Goal: Task Accomplishment & Management: Complete application form

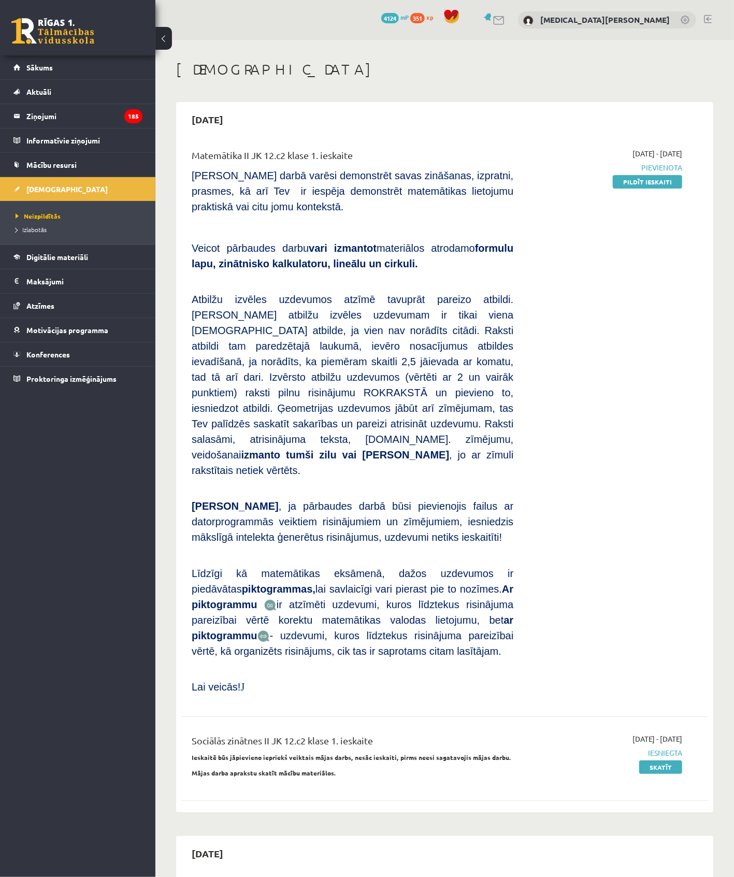
click at [635, 187] on div "[DATE] - [DATE] [GEOGRAPHIC_DATA] Pildīt ieskaiti" at bounding box center [605, 424] width 169 height 552
click at [637, 179] on link "Pildīt ieskaiti" at bounding box center [647, 181] width 69 height 13
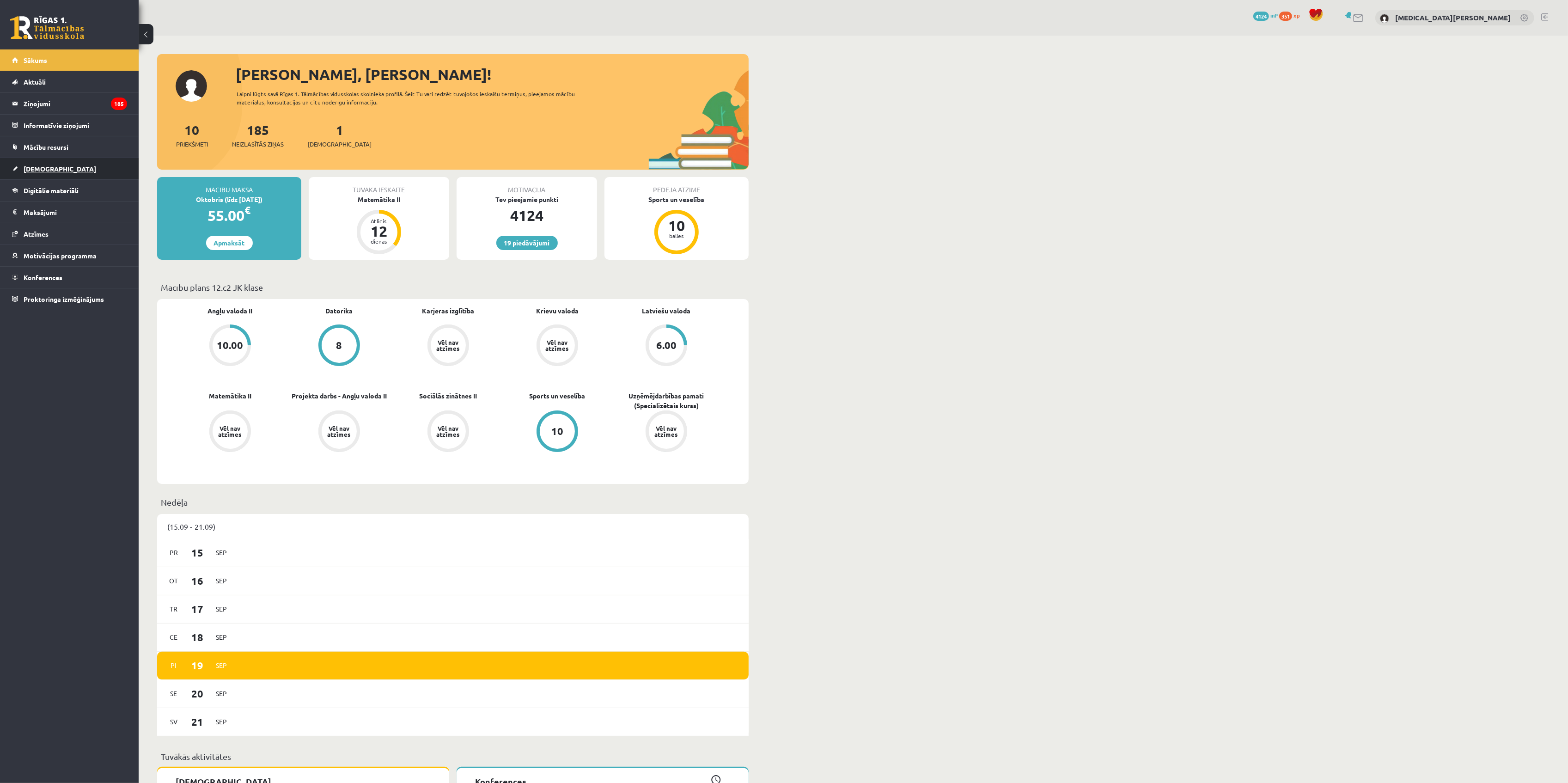
click at [71, 164] on link "[DEMOGRAPHIC_DATA]" at bounding box center [69, 169] width 115 height 21
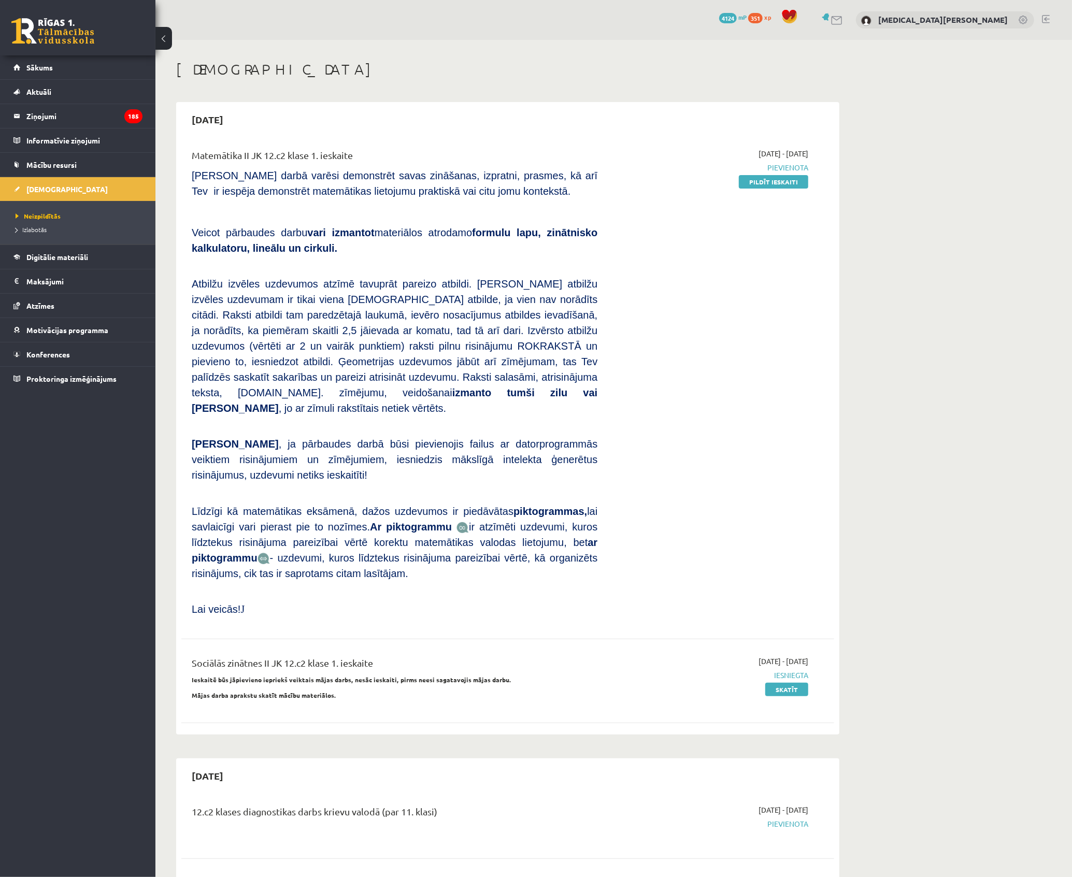
click at [759, 188] on div "2025-09-16 - 2025-09-30 Pievienota Pildīt ieskaiti" at bounding box center [710, 385] width 211 height 474
click at [762, 183] on link "Pildīt ieskaiti" at bounding box center [773, 181] width 69 height 13
click at [736, 180] on div "2025-09-16 - 2025-09-30 Pievienota Pildīt ieskaiti" at bounding box center [710, 385] width 211 height 474
click at [747, 179] on link "Pildīt ieskaiti" at bounding box center [773, 181] width 69 height 13
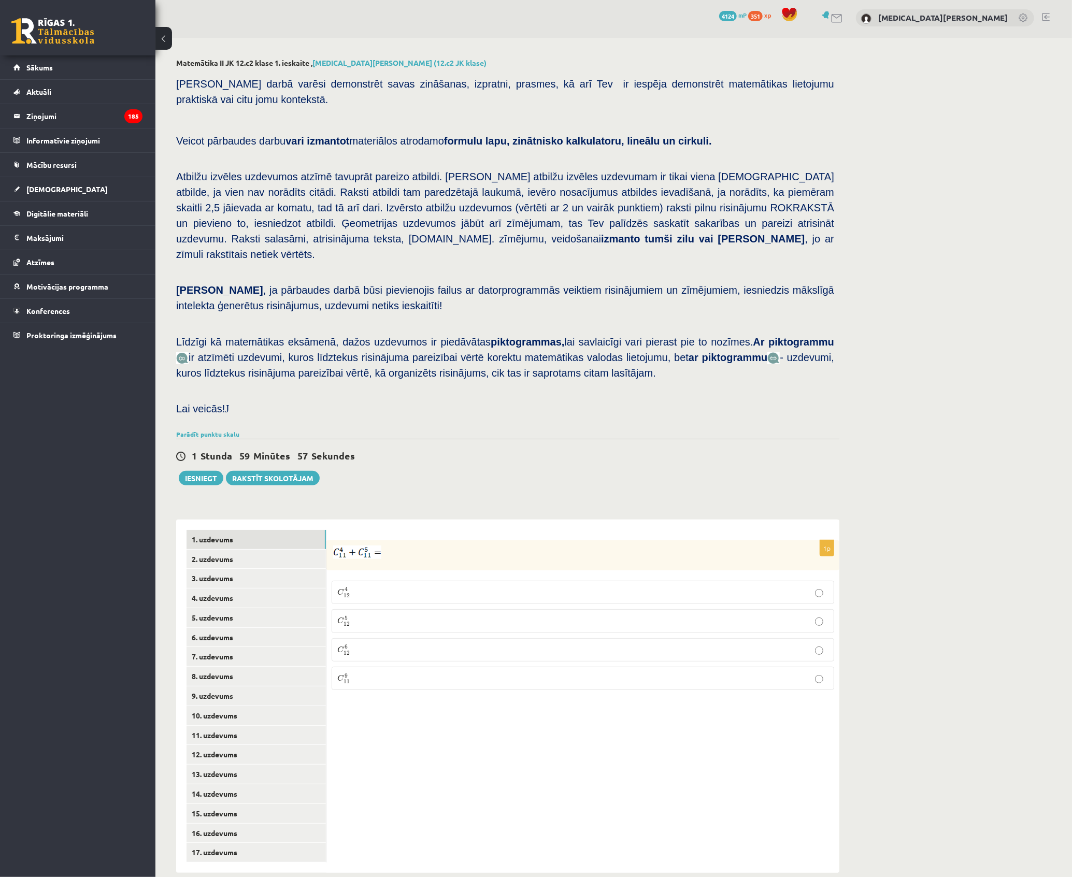
scroll to position [3, 0]
drag, startPoint x: 742, startPoint y: 371, endPoint x: 709, endPoint y: 379, distance: 34.1
click at [734, 384] on p at bounding box center [505, 388] width 658 height 9
click at [232, 549] on link "2. uzdevums" at bounding box center [255, 558] width 139 height 19
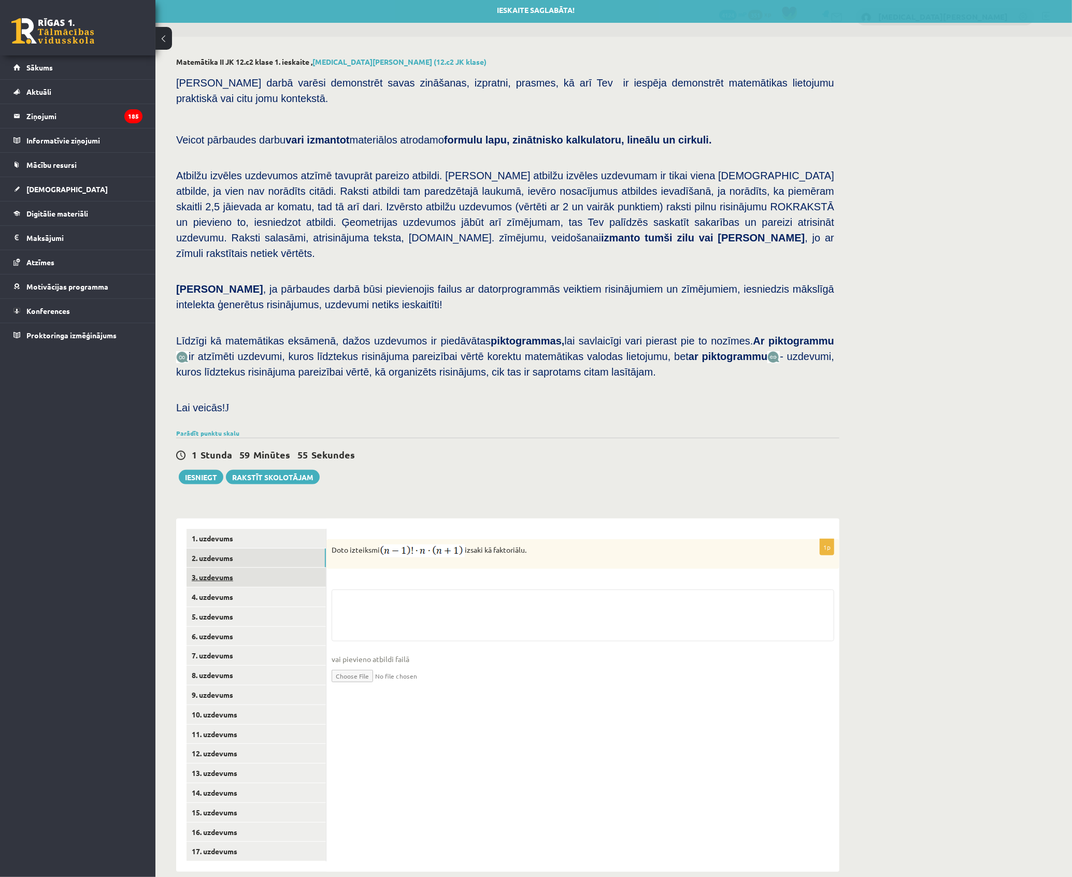
click at [235, 568] on link "3. uzdevums" at bounding box center [255, 577] width 139 height 19
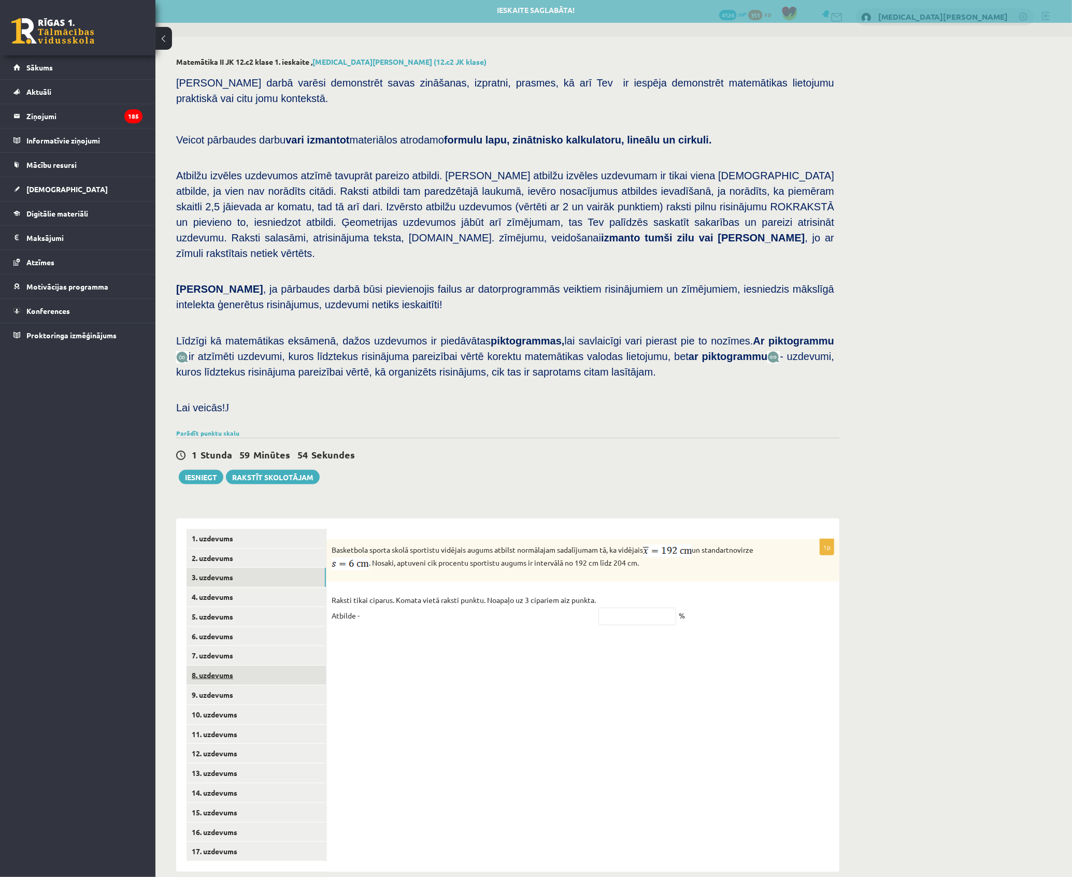
click at [255, 666] on link "8. uzdevums" at bounding box center [255, 675] width 139 height 19
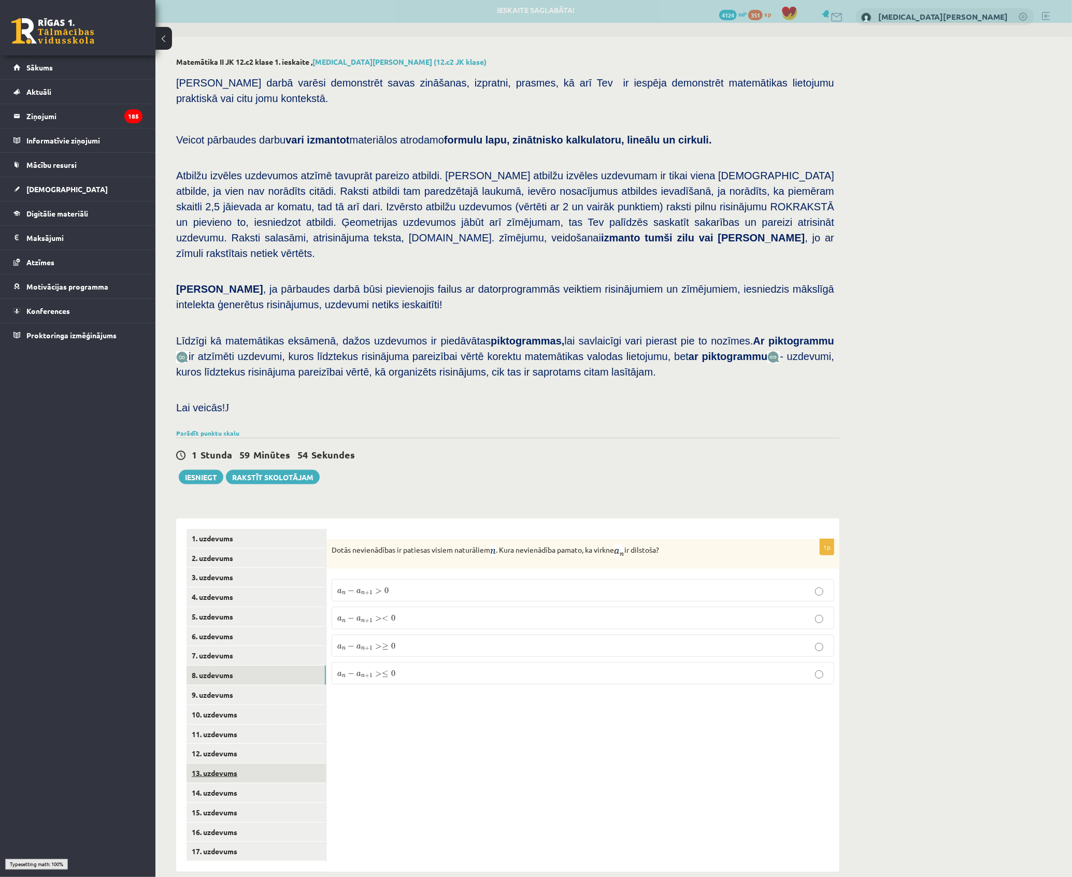
click at [254, 764] on link "13. uzdevums" at bounding box center [255, 773] width 139 height 19
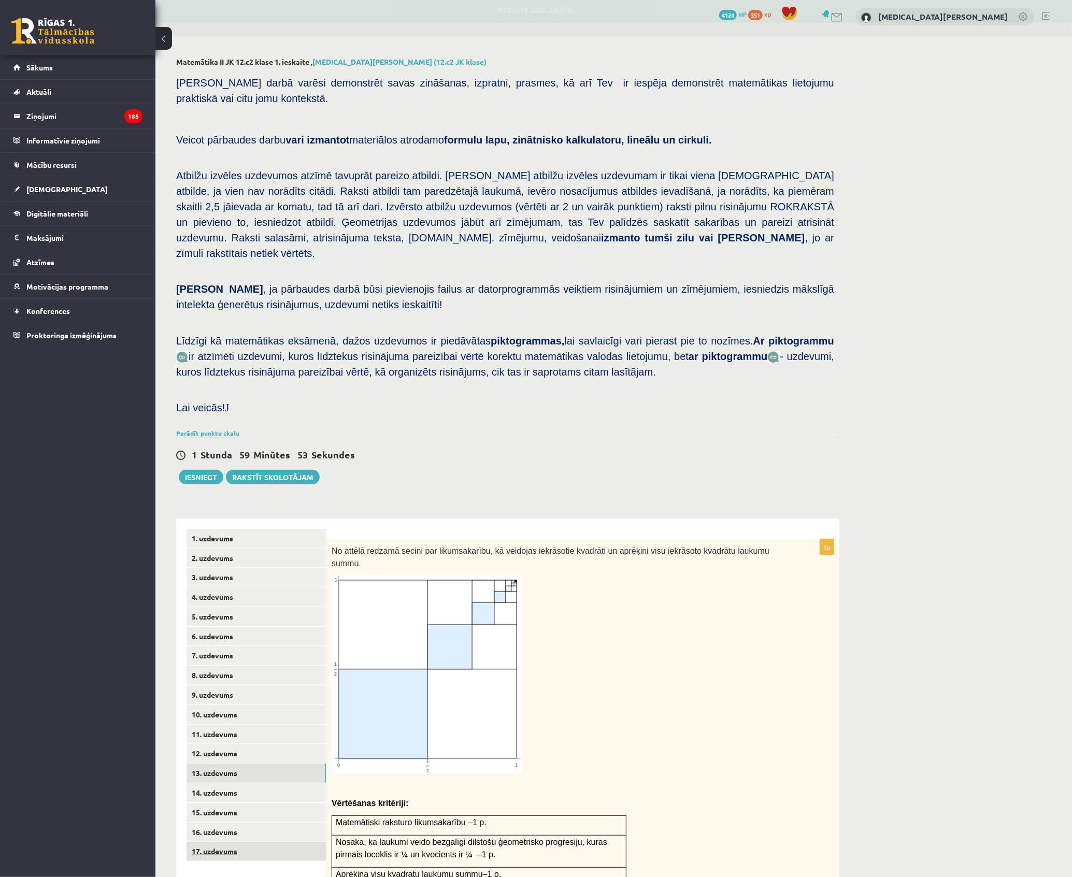
click at [252, 842] on link "17. uzdevums" at bounding box center [255, 851] width 139 height 19
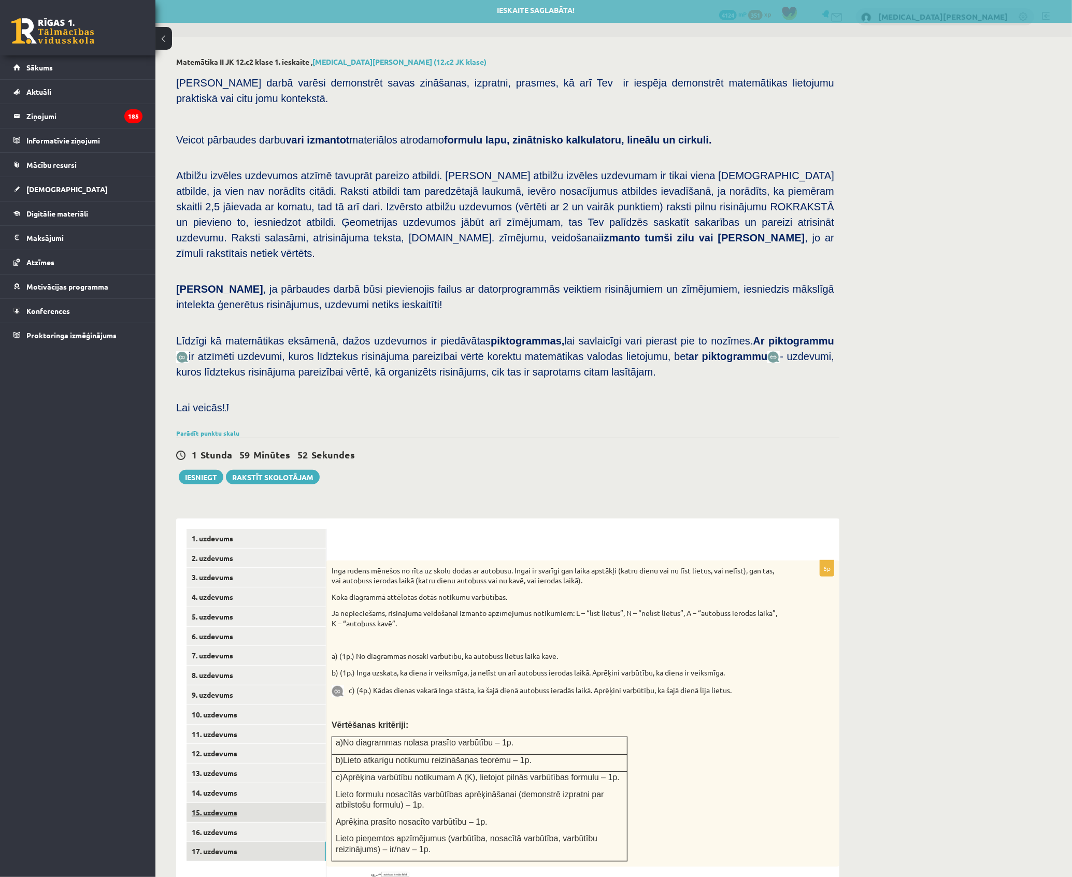
click at [271, 804] on link "15. uzdevums" at bounding box center [255, 812] width 139 height 19
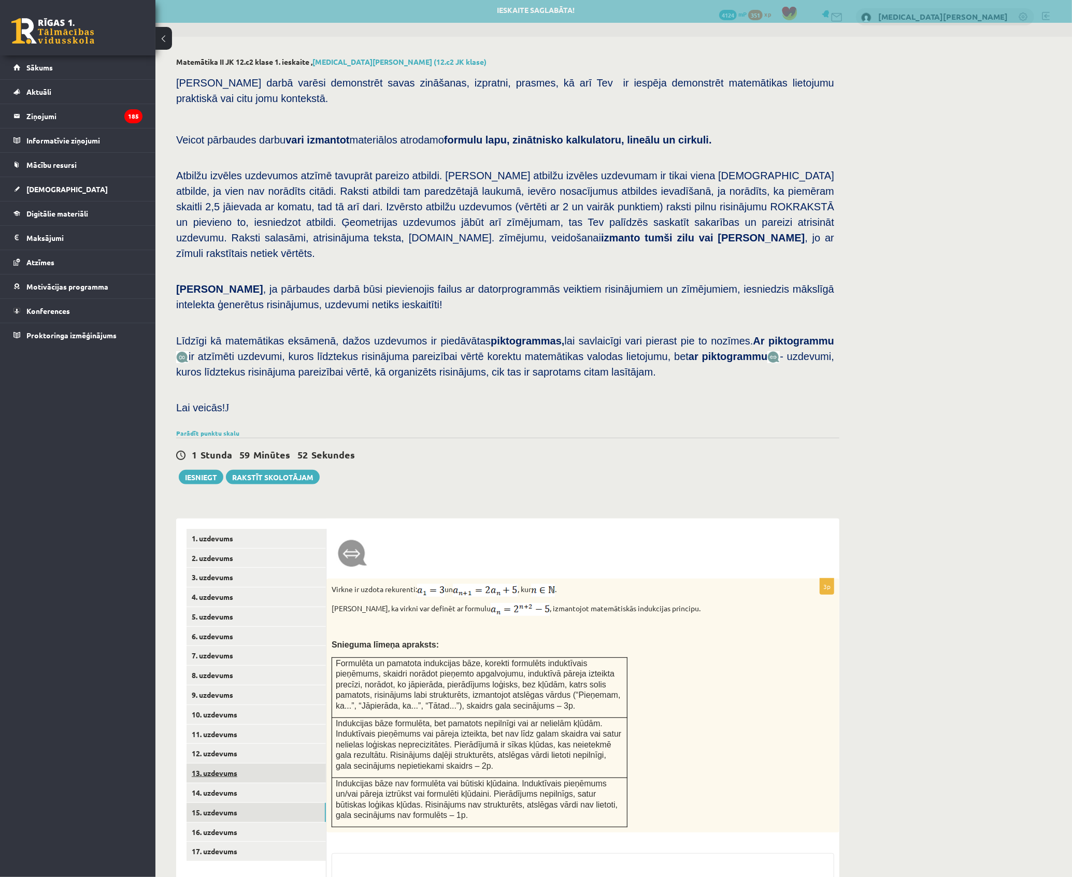
click at [269, 764] on link "13. uzdevums" at bounding box center [255, 773] width 139 height 19
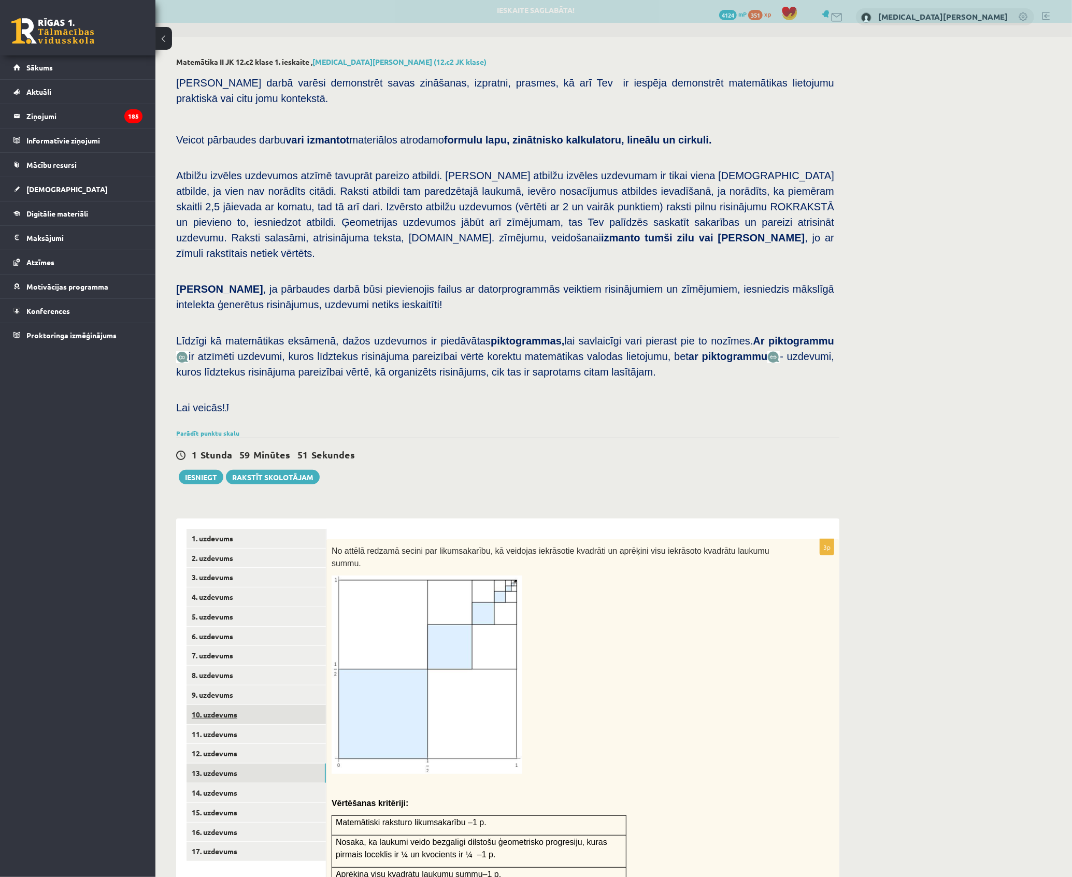
click at [268, 705] on link "10. uzdevums" at bounding box center [255, 714] width 139 height 19
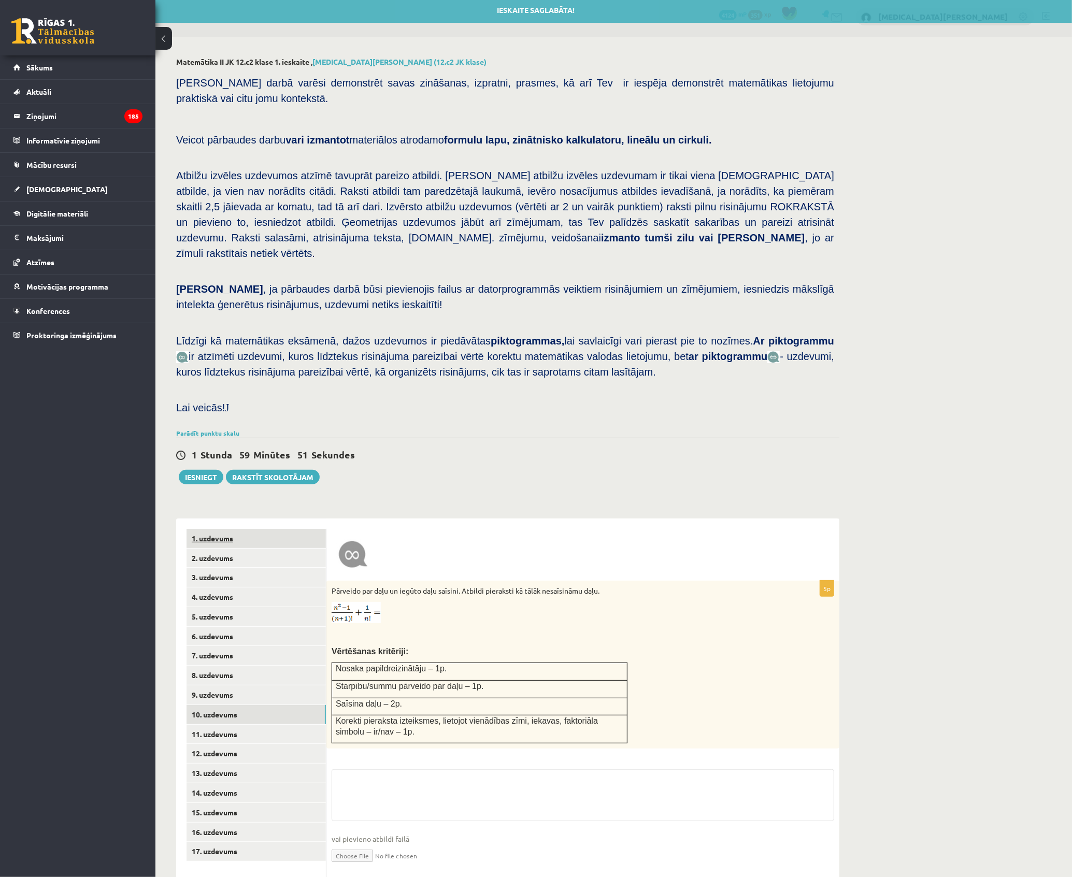
click at [268, 532] on link "1. uzdevums" at bounding box center [255, 538] width 139 height 19
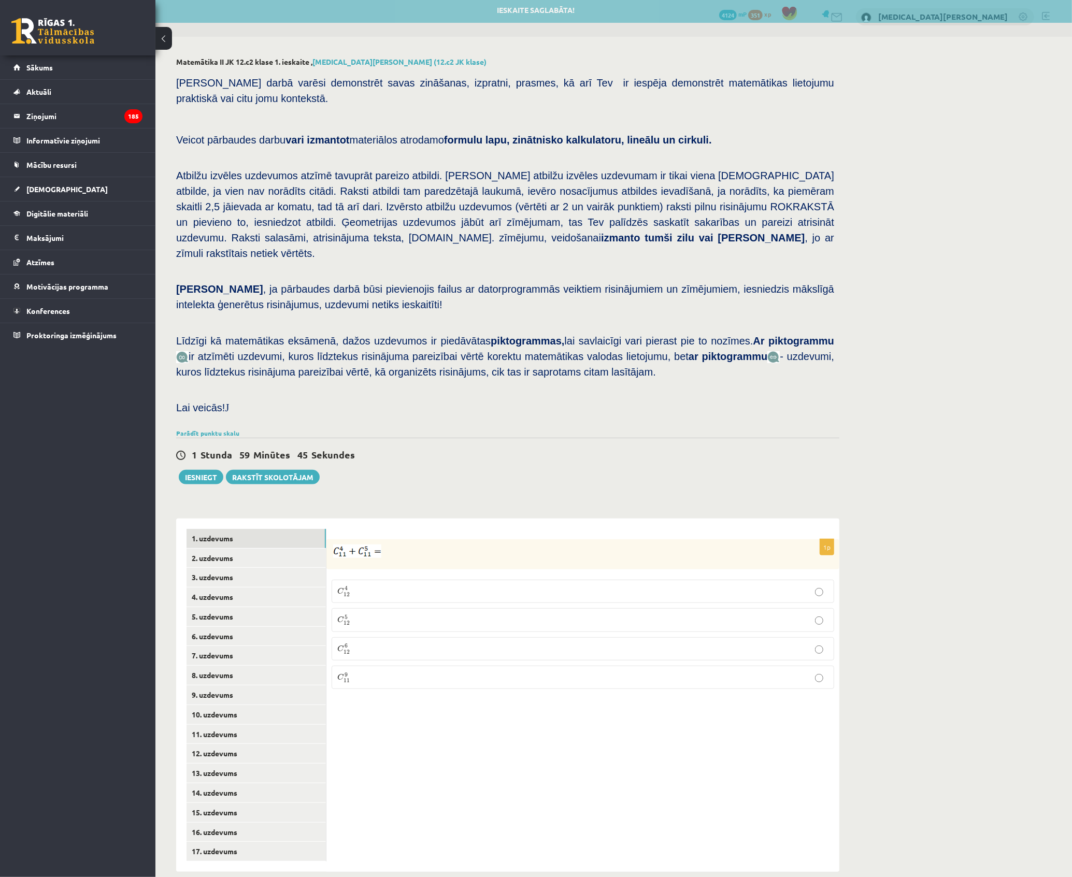
click at [358, 671] on p "C 9 11 C 11 9" at bounding box center [582, 677] width 491 height 12
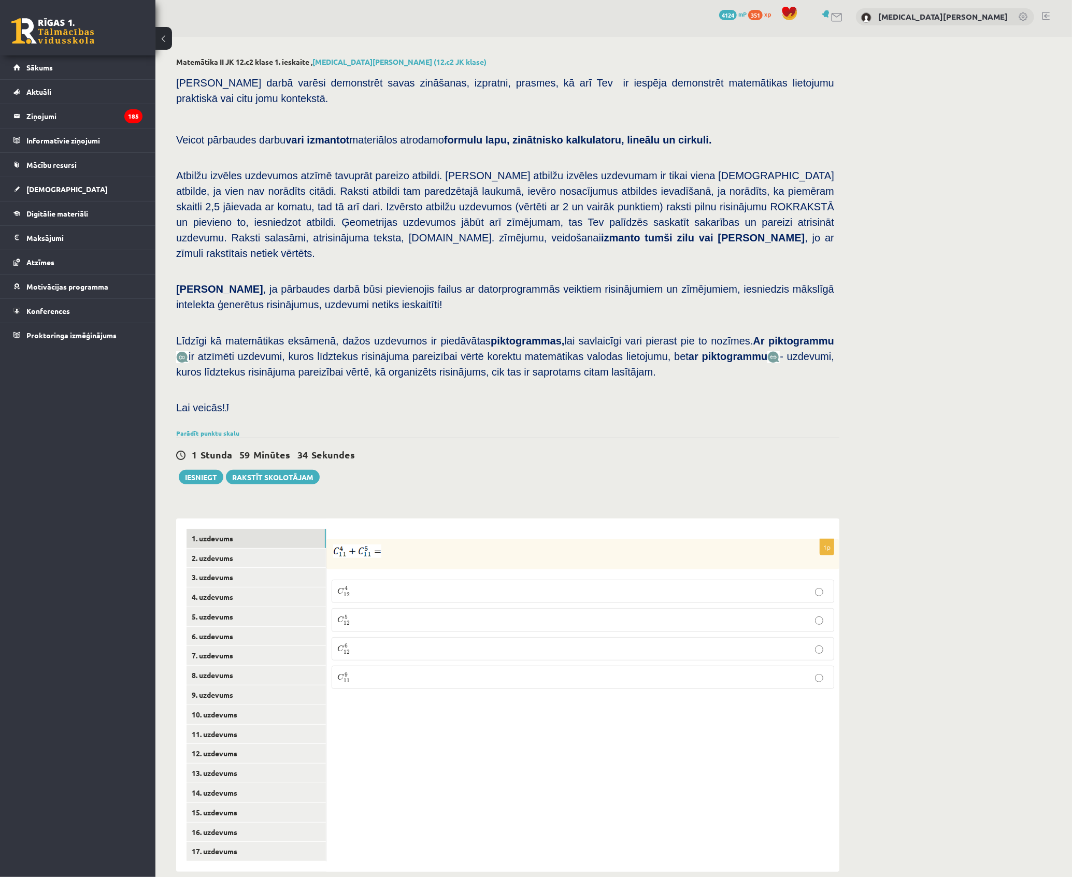
click at [394, 580] on label "C 4 12 C 12 4" at bounding box center [583, 591] width 502 height 23
click at [342, 666] on label "C 9 11 C 11 9" at bounding box center [583, 677] width 502 height 23
click at [381, 574] on fieldset "C 4 12 C 12 4 C 5 12 C 12 5 C 6 12 C 12 6 C 9 11 C 11 9" at bounding box center [583, 633] width 502 height 118
click at [387, 614] on p "C 5 12 C 12 5" at bounding box center [582, 620] width 491 height 12
click at [845, 365] on div "Matemātika II JK 12.c2 klase 1. ieskaite , Nikita Ļahovs (12.c2 JK klase) Pārba…" at bounding box center [507, 465] width 705 height 856
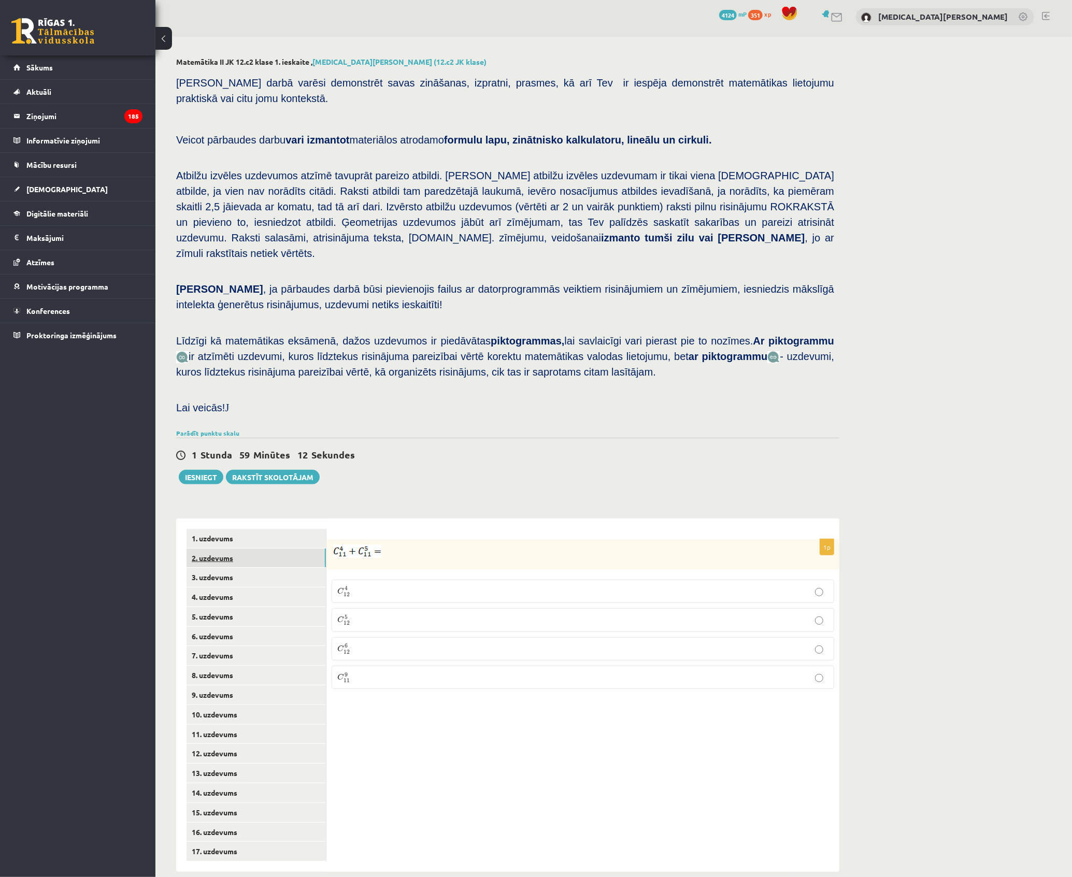
click at [249, 550] on link "2. uzdevums" at bounding box center [255, 558] width 139 height 19
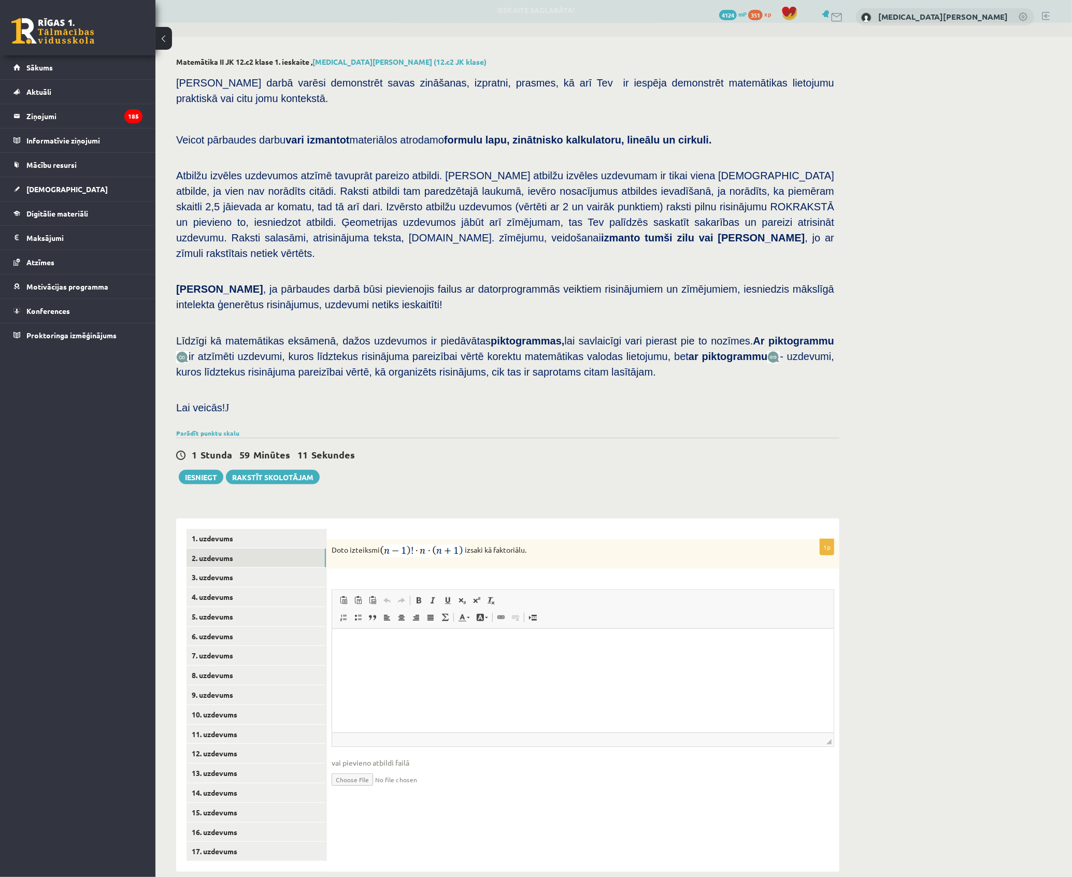
scroll to position [0, 0]
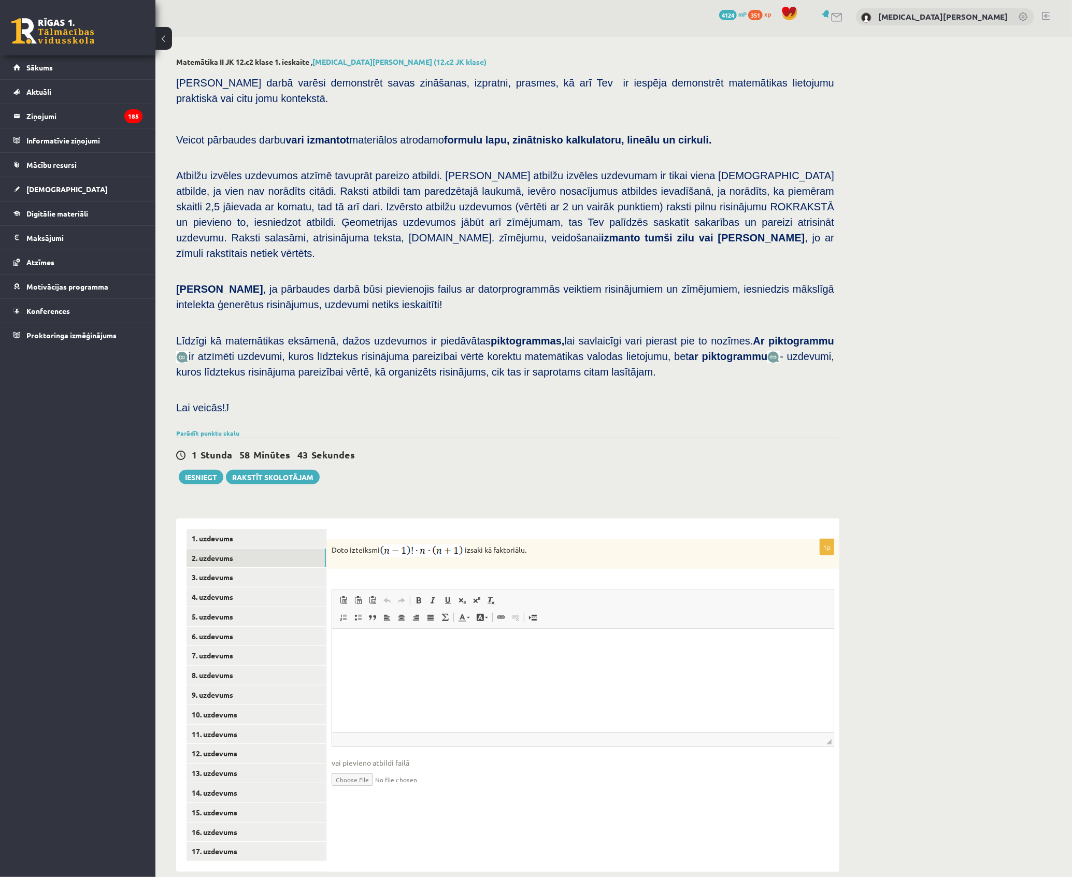
click at [418, 634] on html at bounding box center [582, 644] width 501 height 32
click at [530, 646] on p "Визуальный текстовый редактор, wiswyg-editor-user-answer-47433840757340" at bounding box center [582, 644] width 481 height 11
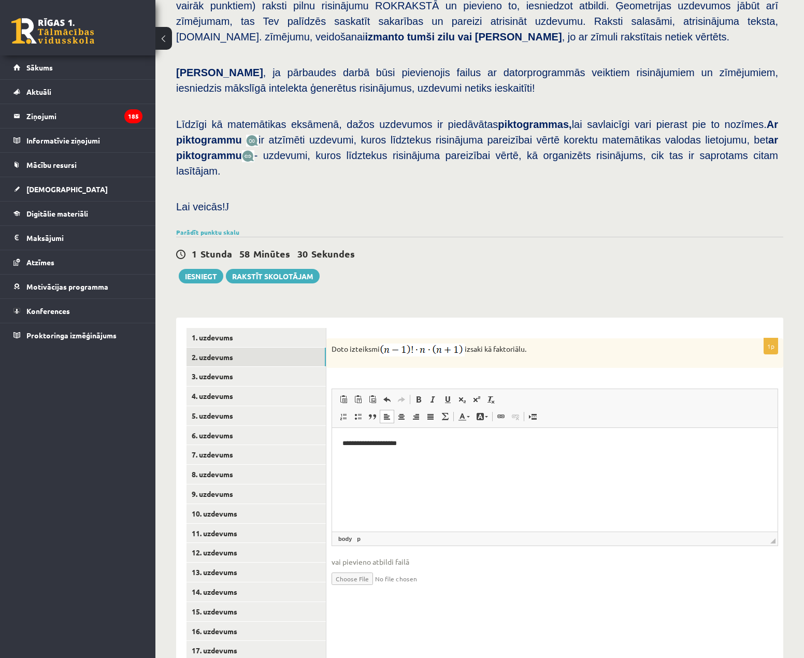
scroll to position [223, 0]
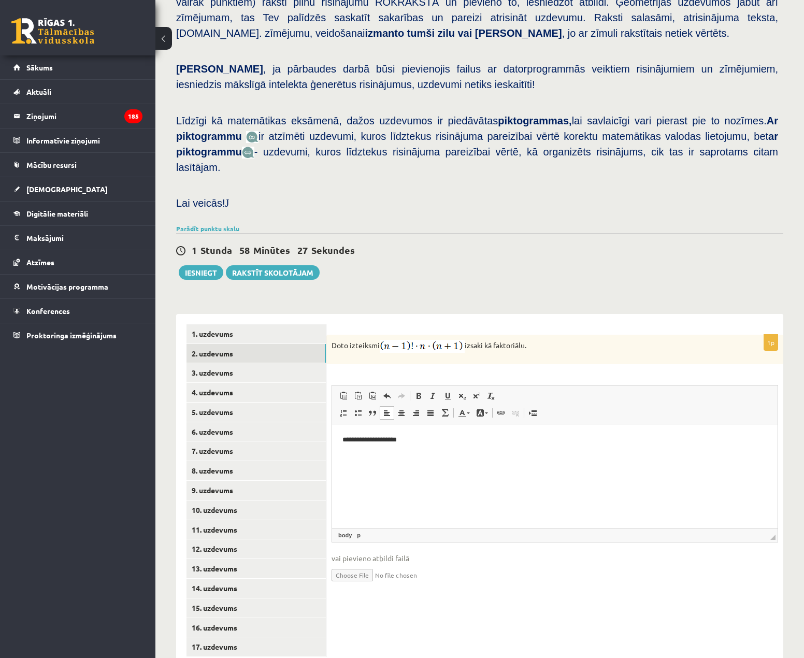
click at [422, 440] on p "**********" at bounding box center [554, 439] width 425 height 11
click at [498, 455] on html "**********" at bounding box center [555, 440] width 446 height 32
click at [278, 363] on link "3. uzdevums" at bounding box center [255, 372] width 139 height 19
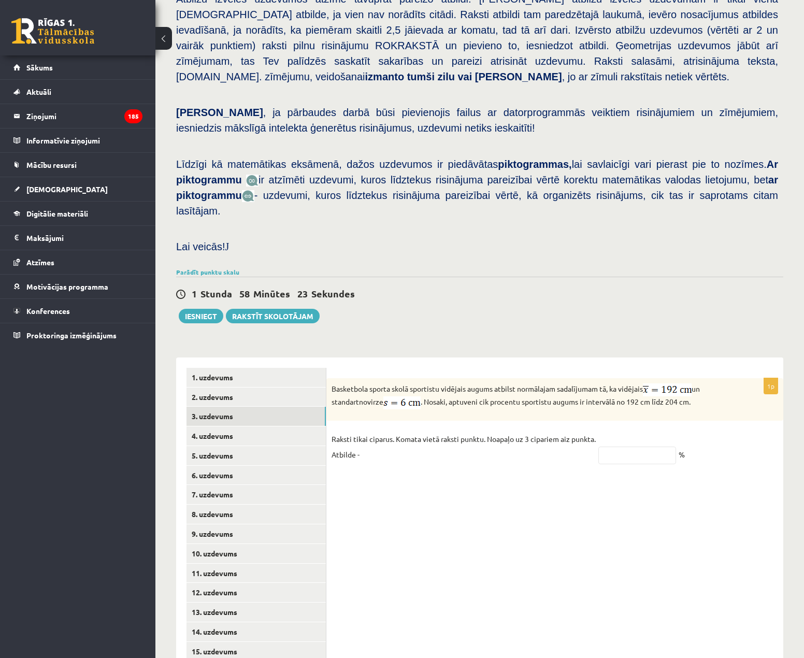
scroll to position [171, 0]
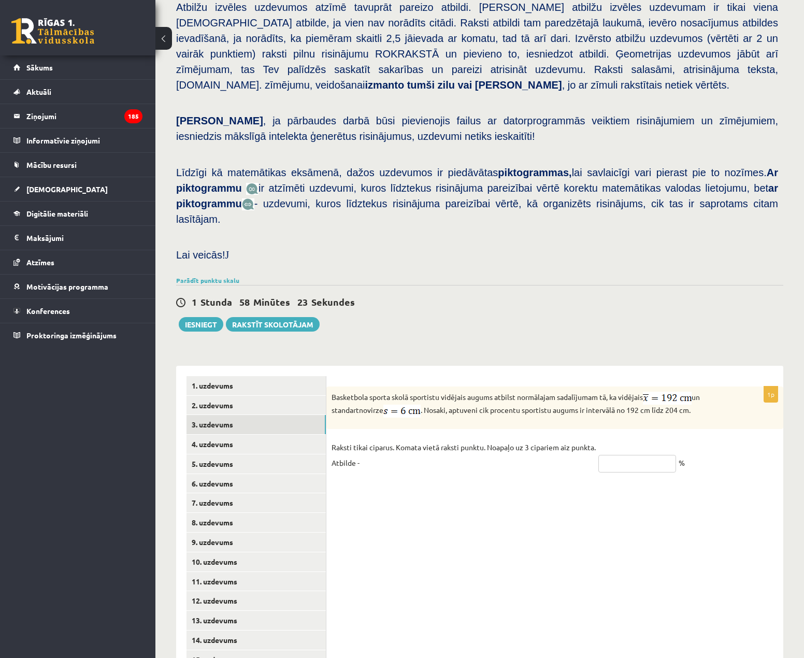
click at [620, 455] on input "text" at bounding box center [637, 464] width 78 height 18
click at [545, 444] on fieldset "Raksti tikai ciparus. Komata vietā raksti punktu. Noapaļo uz 3 cipariem aiz pun…" at bounding box center [555, 457] width 447 height 37
click at [620, 442] on fieldset "Raksti tikai ciparus. Komata vietā raksti punktu. Noapaļo uz 3 cipariem aiz pun…" at bounding box center [555, 457] width 447 height 37
click at [623, 455] on input "text" at bounding box center [637, 464] width 78 height 18
type input "******"
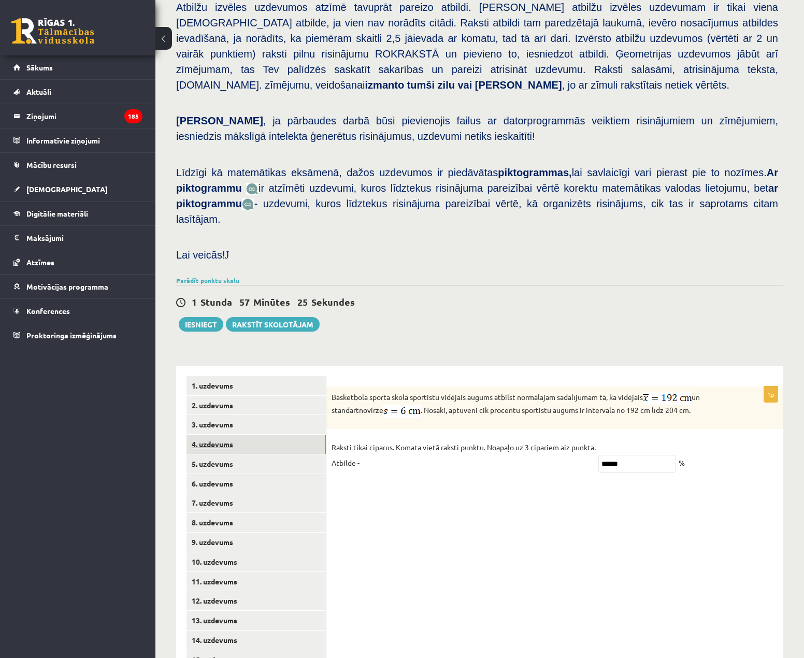
click at [274, 435] on link "4. uzdevums" at bounding box center [255, 444] width 139 height 19
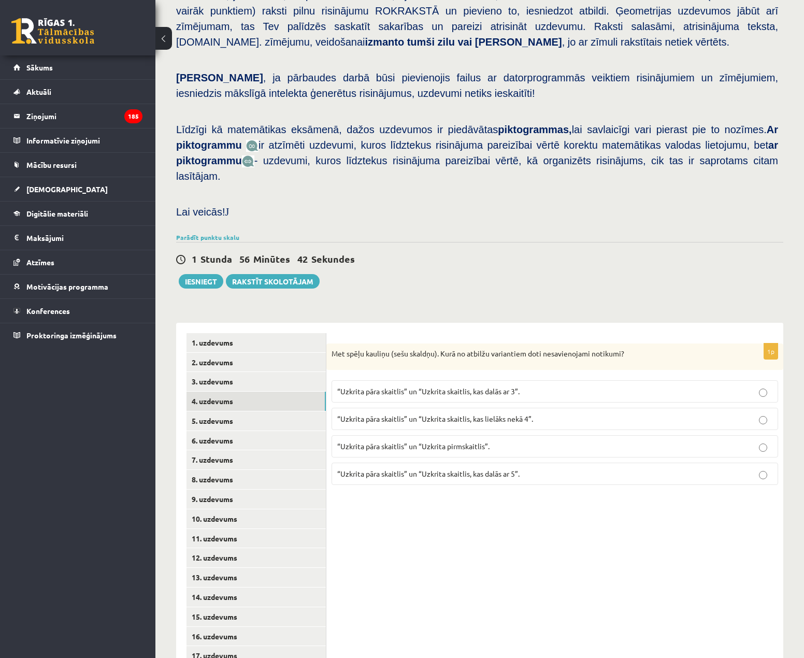
scroll to position [223, 0]
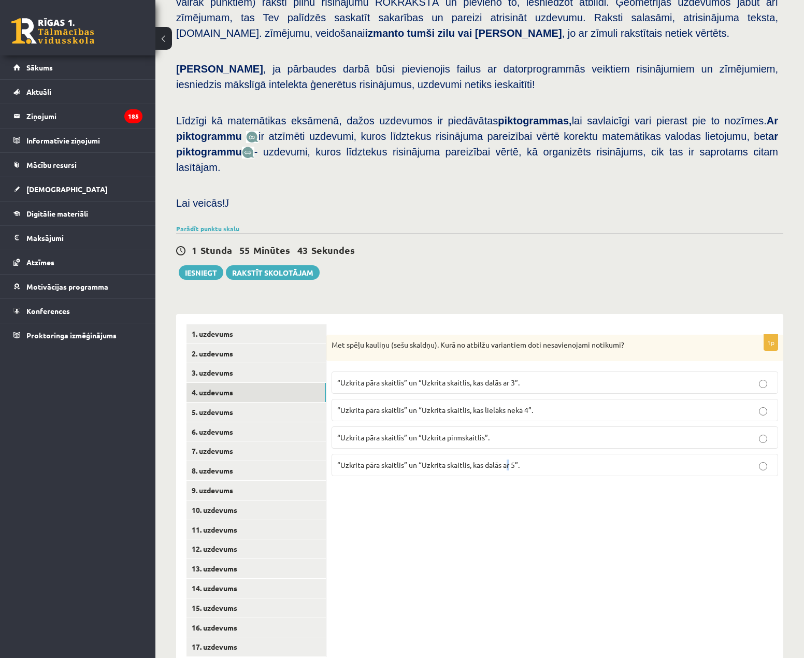
click at [509, 459] on p "“Uzkrita pāra skaitlis” un “Uzkrita skaitlis, kas dalās ar 5”." at bounding box center [554, 464] width 435 height 11
click at [564, 459] on p "“Uzkrita pāra skaitlis” un “Uzkrita skaitlis, kas dalās ar 5”." at bounding box center [554, 464] width 435 height 11
click at [291, 403] on link "5. uzdevums" at bounding box center [255, 412] width 139 height 19
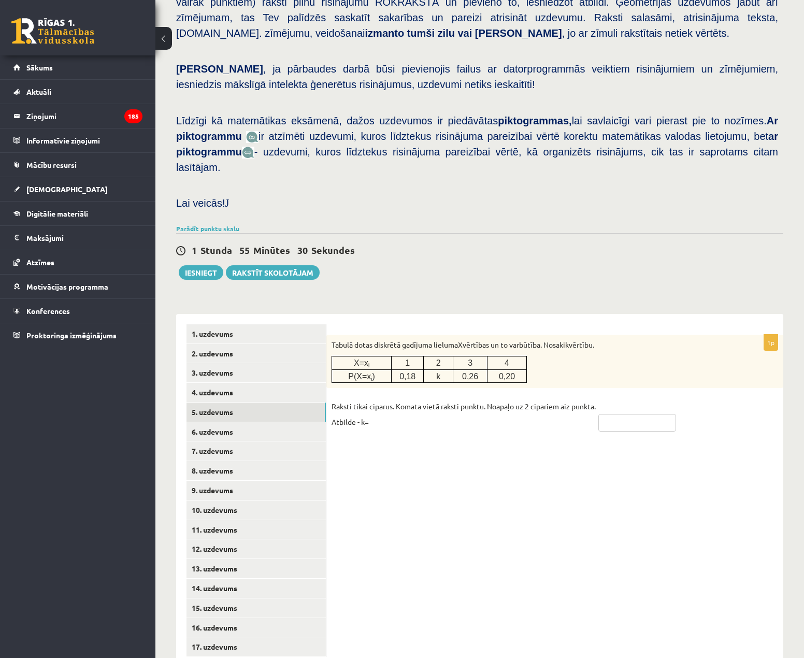
click at [622, 414] on input "text" at bounding box center [637, 423] width 78 height 18
click at [521, 422] on div "1p Tabulā dotas diskrētā gadījuma lieluma X vērtības un to varbūtība. Nosaki k …" at bounding box center [554, 491] width 457 height 354
drag, startPoint x: 614, startPoint y: 390, endPoint x: 621, endPoint y: 411, distance: 22.3
click at [613, 414] on input "text" at bounding box center [637, 423] width 78 height 18
type input "****"
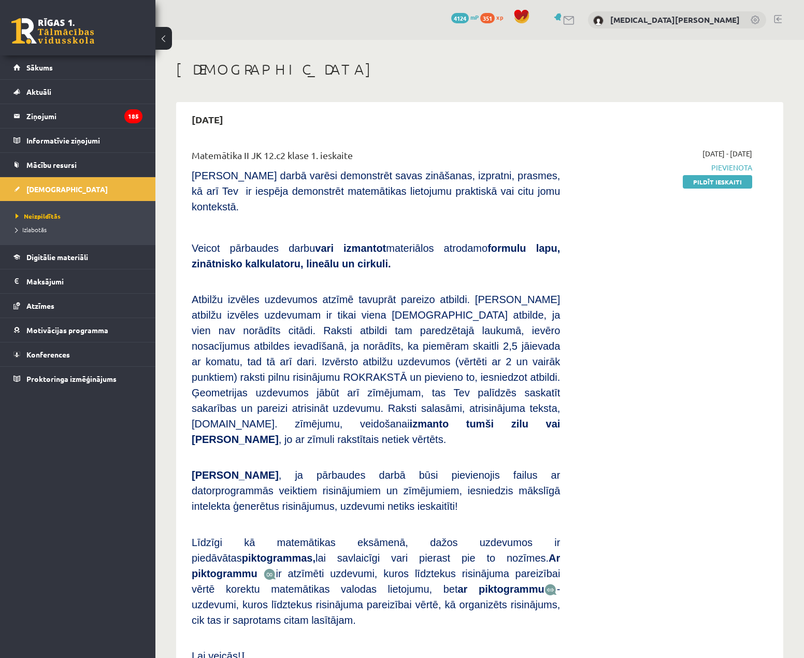
click at [715, 190] on div "[DATE] - [DATE] [GEOGRAPHIC_DATA] Pildīt ieskaiti" at bounding box center [664, 408] width 192 height 521
click at [716, 178] on link "Pildīt ieskaiti" at bounding box center [717, 181] width 69 height 13
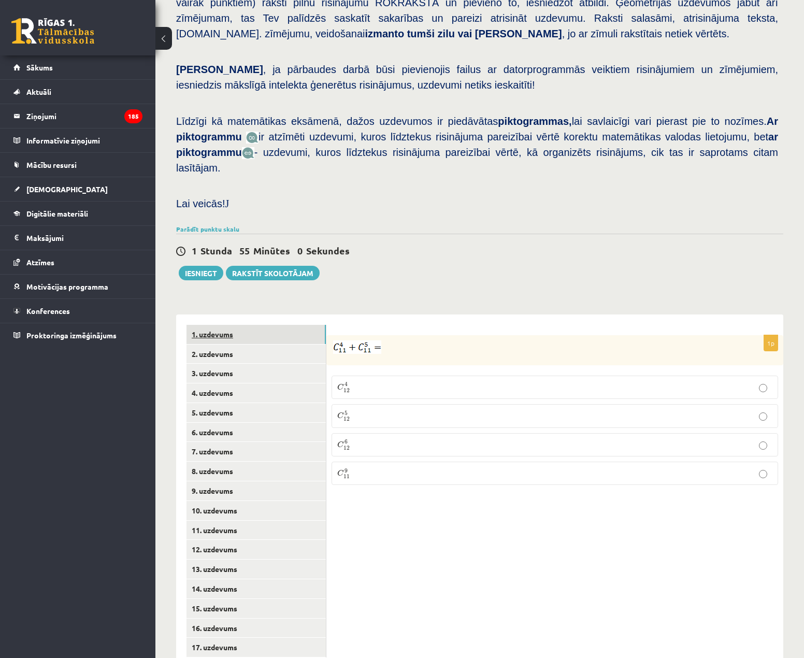
scroll to position [171, 0]
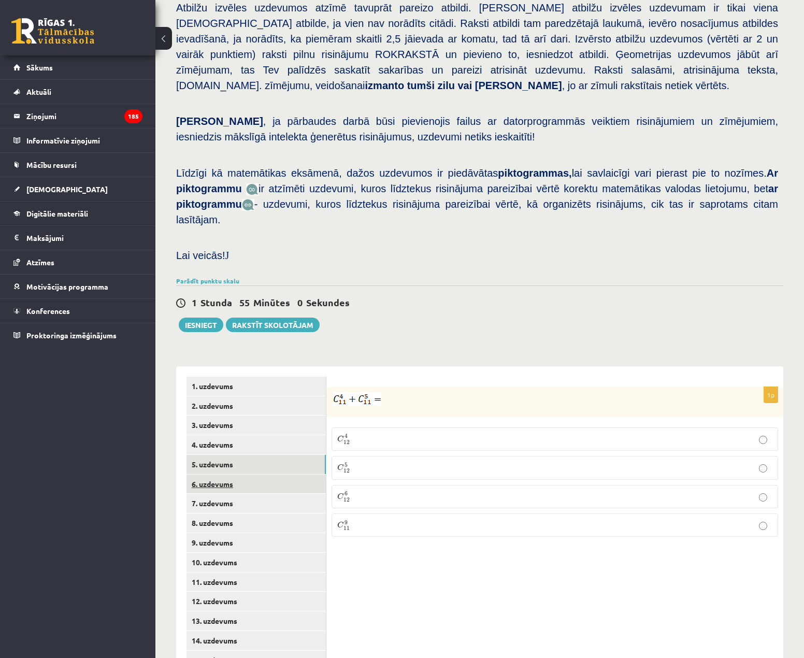
click at [275, 475] on link "6. uzdevums" at bounding box center [255, 484] width 139 height 19
click at [280, 455] on link "5. uzdevums" at bounding box center [255, 464] width 139 height 19
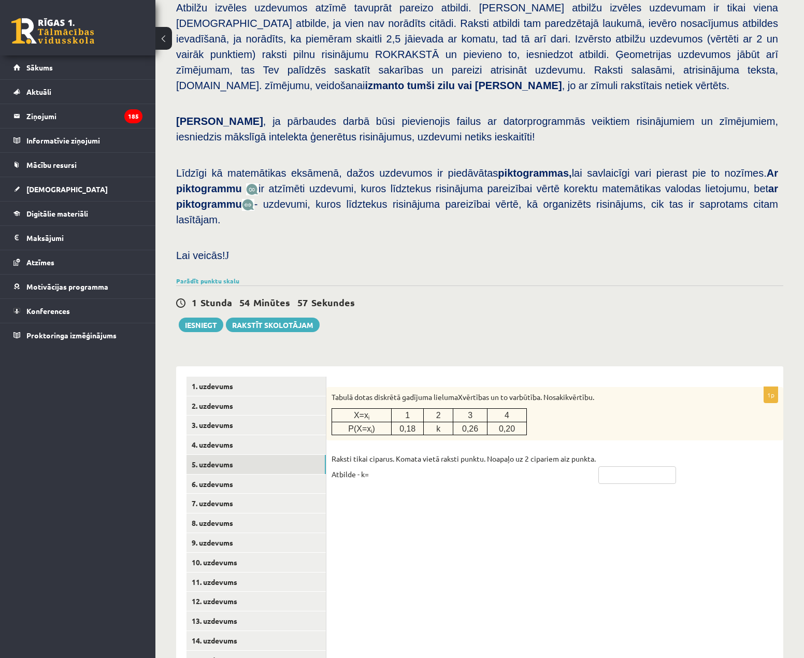
click at [637, 466] on input "text" at bounding box center [637, 475] width 78 height 18
type input "****"
click at [308, 475] on link "6. uzdevums" at bounding box center [255, 484] width 139 height 19
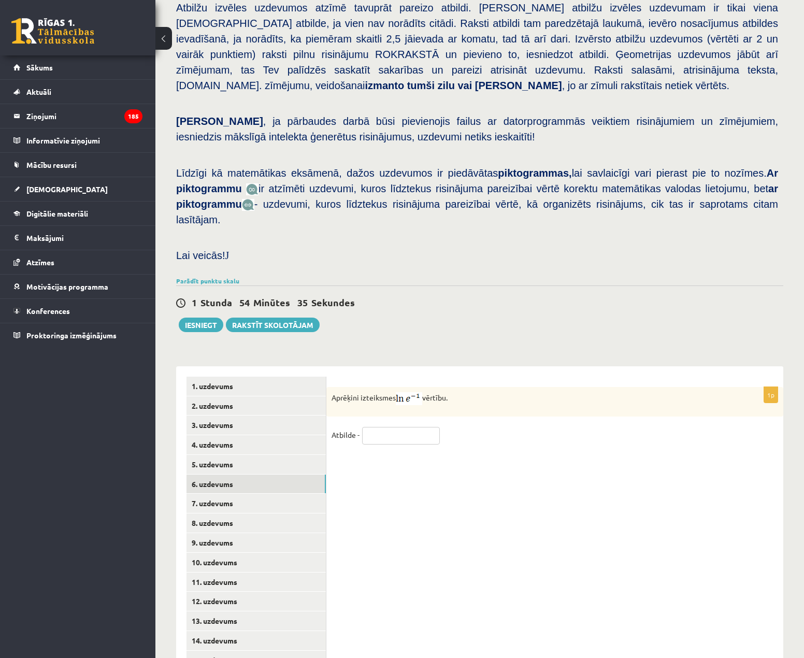
click at [378, 427] on input "text" at bounding box center [401, 436] width 78 height 18
type input "*"
click at [550, 478] on div "1p Aprēķini izteiksmes vērtību. Atbilde - *" at bounding box center [554, 543] width 457 height 354
click at [277, 455] on link "5. uzdevums" at bounding box center [255, 464] width 139 height 19
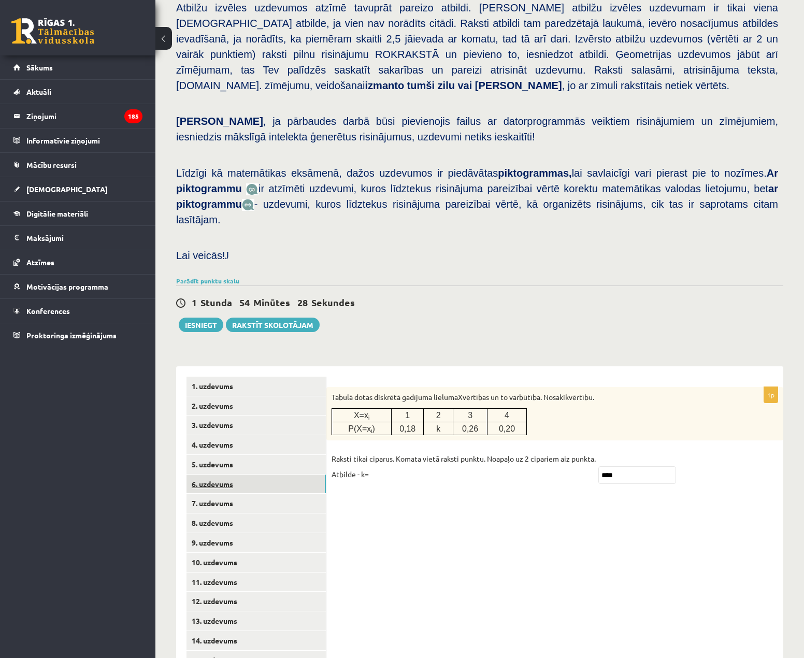
click at [284, 475] on link "6. uzdevums" at bounding box center [255, 484] width 139 height 19
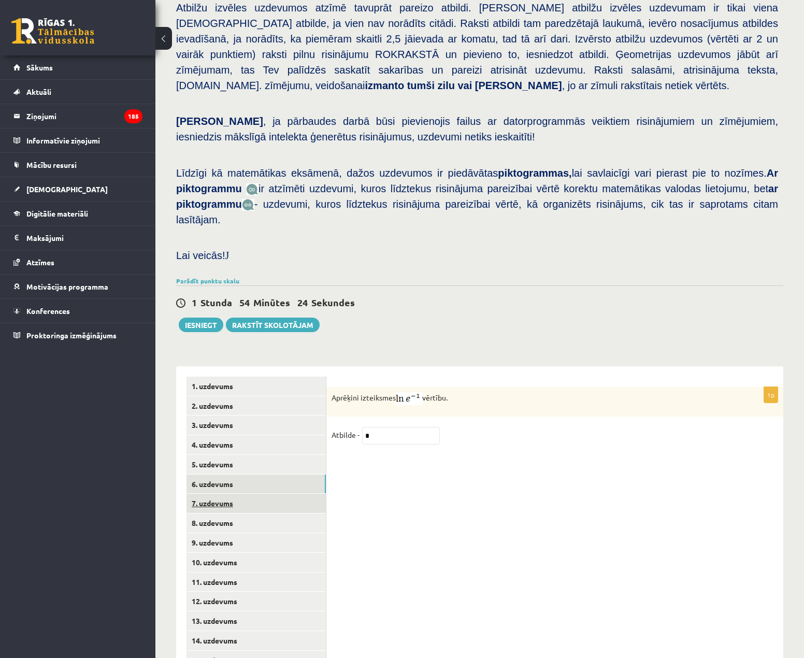
click at [294, 494] on link "7. uzdevums" at bounding box center [255, 503] width 139 height 19
click at [412, 453] on label "1 5 ; − 1 10 ; 1 20 ; − 1 40 ; . . . 1 5 ; − 1 10 ; 1 20 ; − 1 40 ; . . ." at bounding box center [555, 465] width 447 height 24
click at [414, 459] on p "1 5 ; − 1 10 ; 1 20 ; − 1 40 ; . . . 1 5 ; − 1 10 ; 1 20 ; − 1 40 ; . . ." at bounding box center [554, 465] width 435 height 13
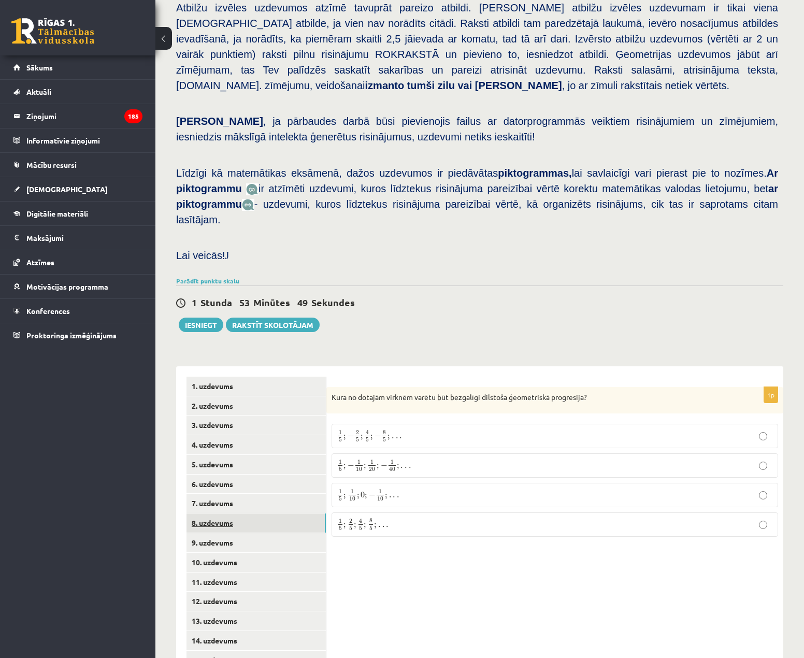
click at [255, 513] on link "8. uzdevums" at bounding box center [255, 522] width 139 height 19
click at [450, 433] on p "a n − a n + 1 > 0 a n − a n + 1 > 0" at bounding box center [554, 438] width 435 height 11
click at [275, 533] on link "9. uzdevums" at bounding box center [255, 542] width 139 height 19
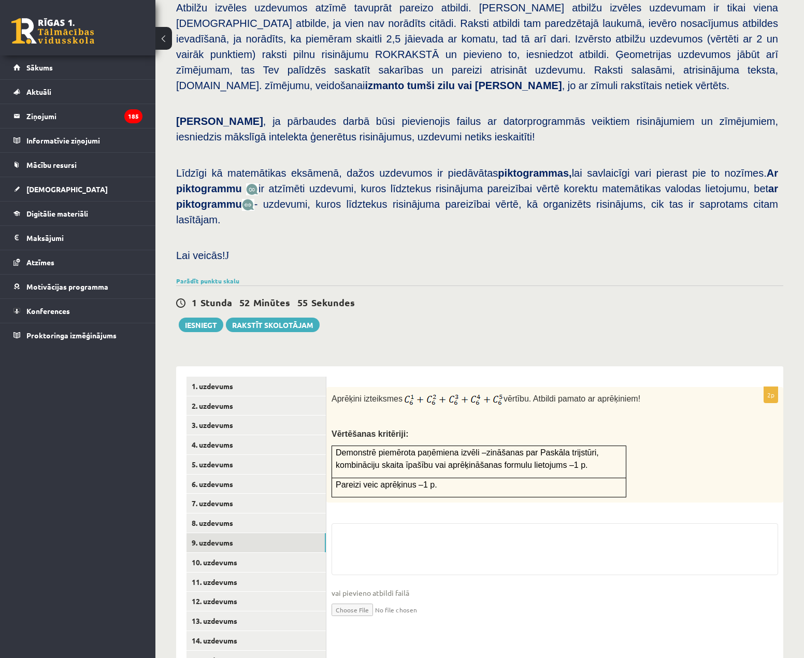
click at [430, 448] on span "Demonstrē piemērota paņēmiena izvēli –zināšanas par Paskāla trijstūri, kombināc…" at bounding box center [467, 458] width 263 height 21
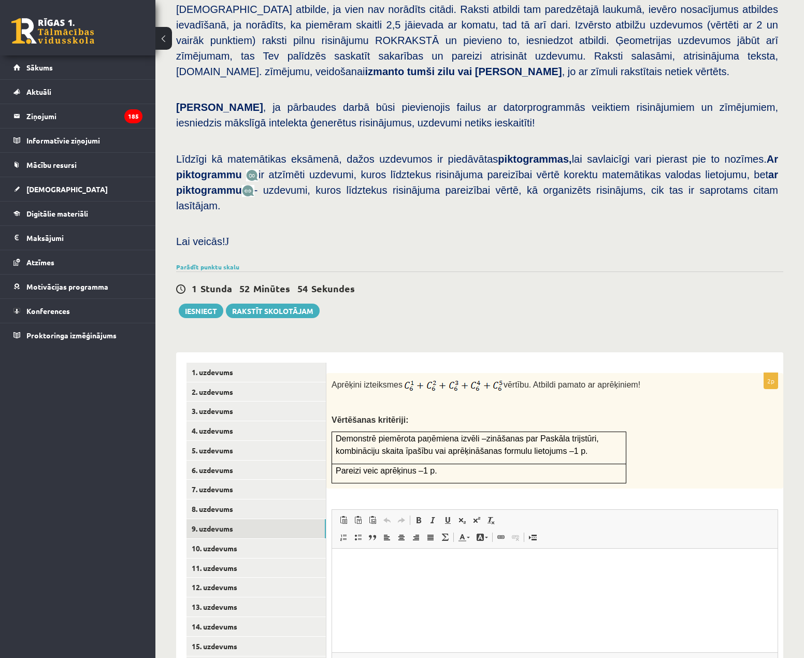
scroll to position [251, 0]
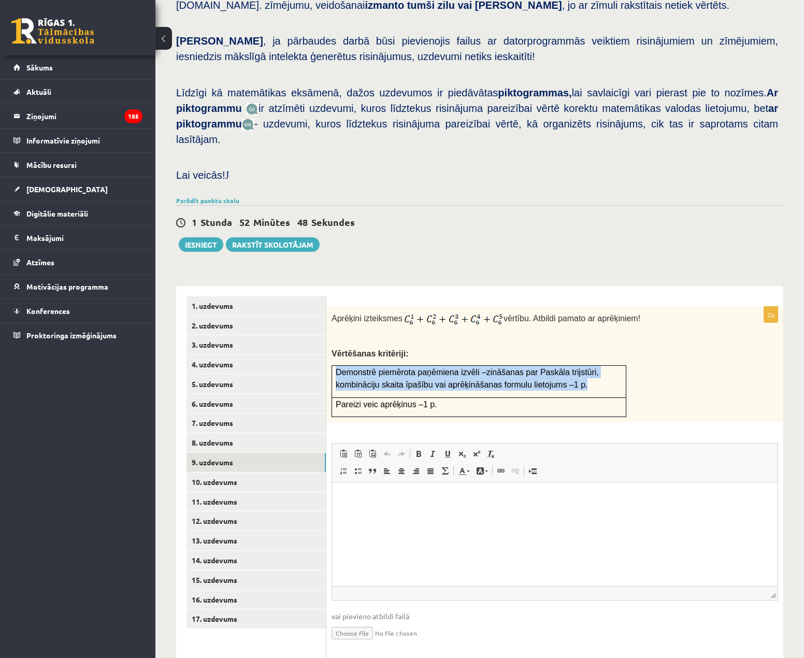
drag, startPoint x: 527, startPoint y: 350, endPoint x: 328, endPoint y: 343, distance: 199.5
click at [328, 343] on div "Aprēķini izteiksmes vērtību. Atbildi pamato ar aprēķiniem! Vērtēšanas kritēriji…" at bounding box center [554, 365] width 457 height 116
click at [321, 321] on div at bounding box center [321, 321] width 0 height 0
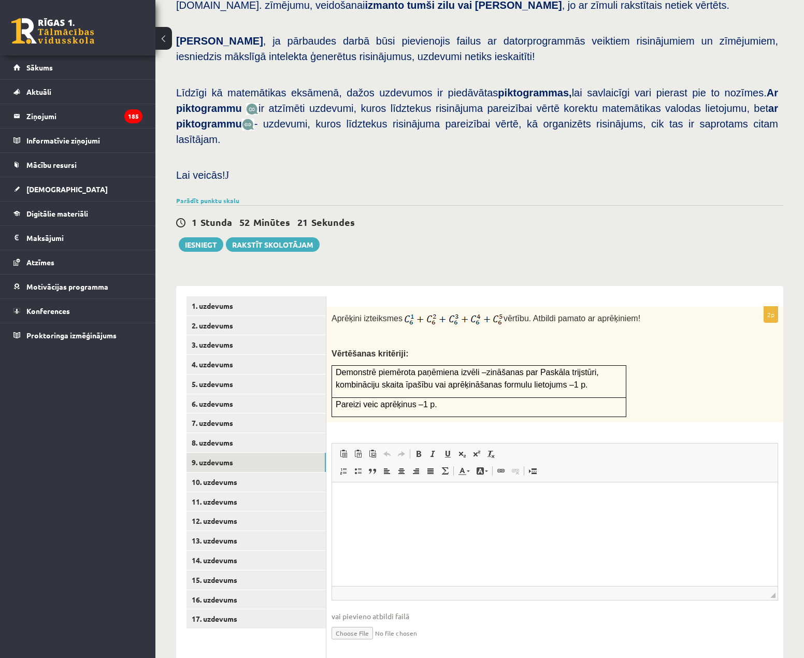
click at [708, 217] on div "1 Stunda 52 Minūtes 21 Sekundes Ieskaite saglabāta! Iesniegt Rakstīt skolotājam" at bounding box center [479, 228] width 607 height 47
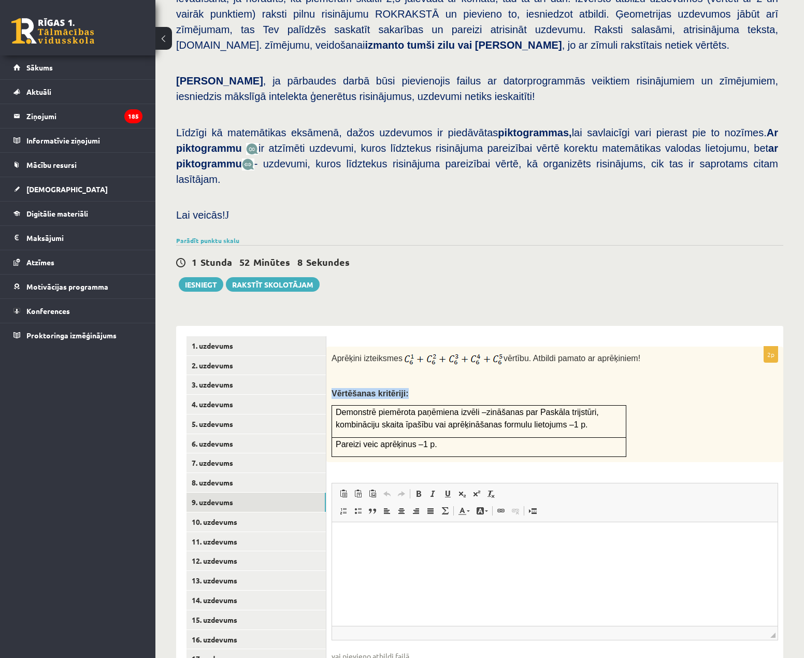
scroll to position [199, 0]
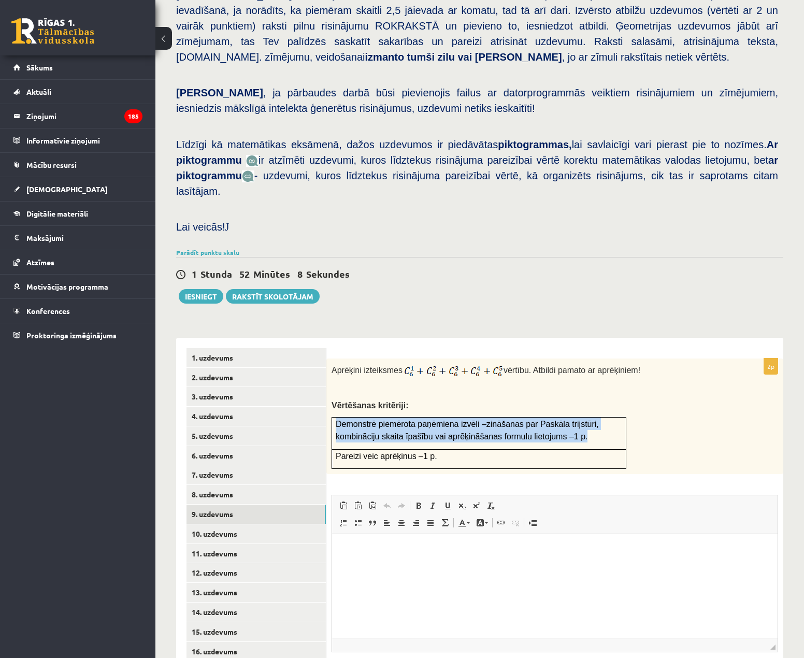
drag, startPoint x: 334, startPoint y: 337, endPoint x: 544, endPoint y: 401, distance: 219.3
click at [544, 418] on td "Demonstrē piemērota paņēmiena izvēli –zināšanas par Paskāla trijstūri, kombināc…" at bounding box center [479, 434] width 294 height 32
click at [537, 415] on body "0 Dāvanas 4124 mP 351 xp Nikita Ļahovs Sākums Aktuāli Kā mācīties eSKOLĀ Kontak…" at bounding box center [402, 130] width 804 height 658
click at [537, 410] on div at bounding box center [537, 410] width 0 height 0
click at [551, 418] on p "Demonstrē piemērota paņēmiena izvēli –zināšanas par Paskāla trijstūri, kombināc…" at bounding box center [479, 430] width 286 height 25
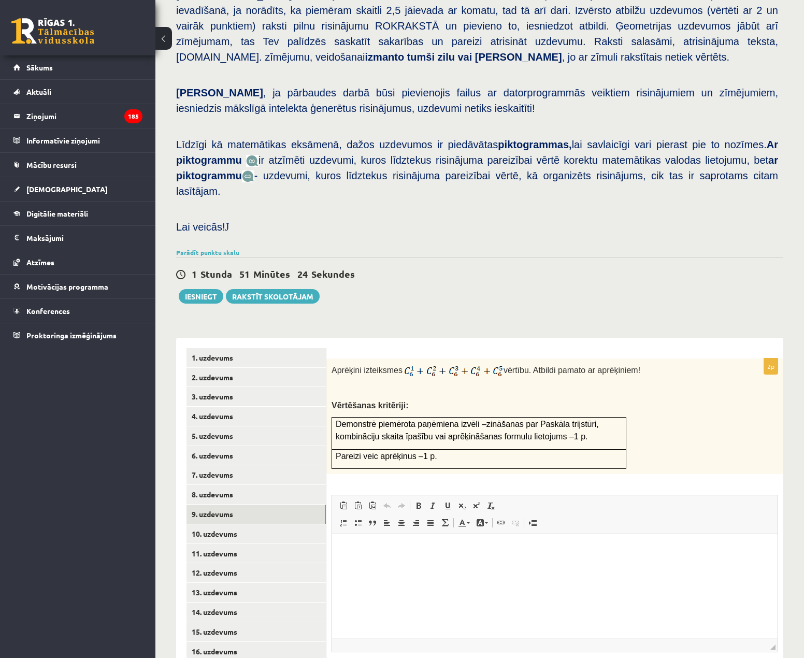
click at [382, 566] on html at bounding box center [555, 550] width 446 height 32
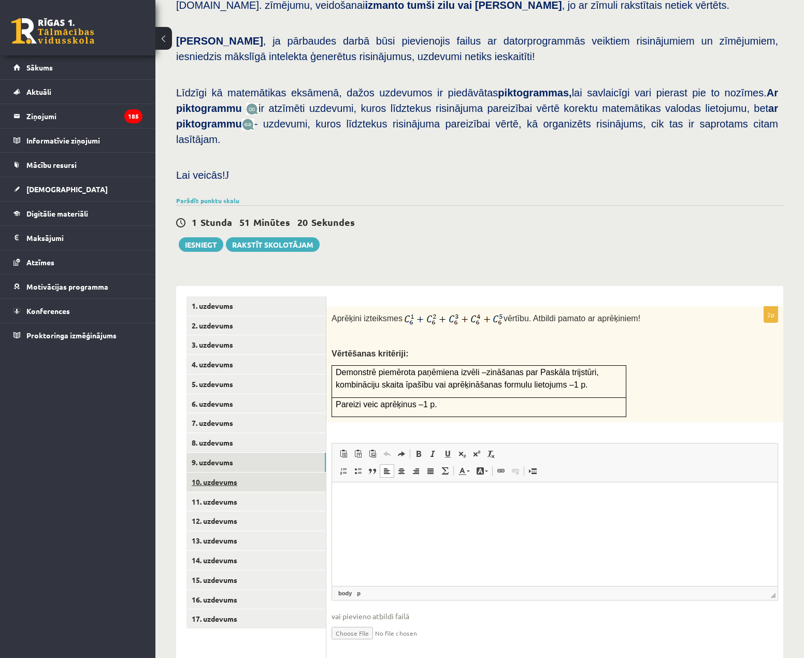
click at [235, 472] on link "10. uzdevums" at bounding box center [255, 481] width 139 height 19
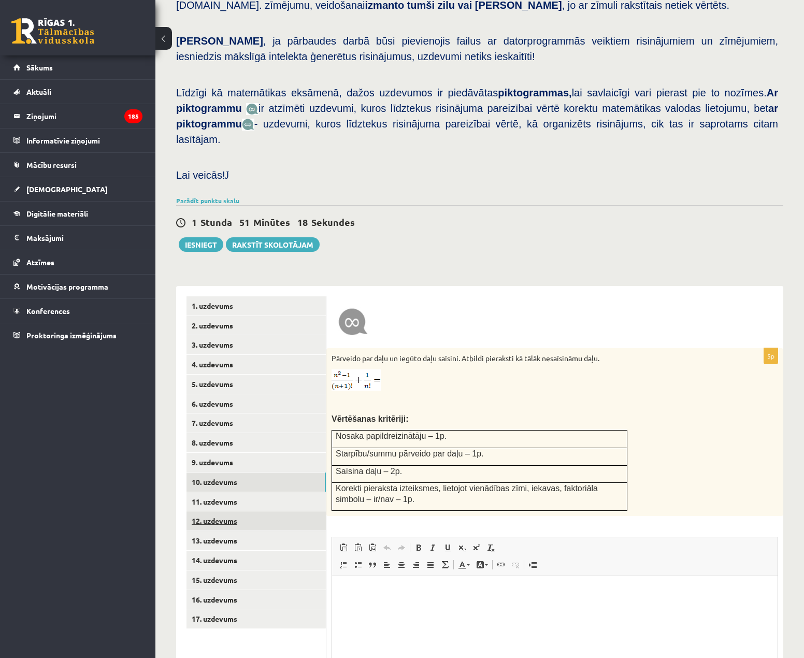
scroll to position [0, 0]
click at [266, 492] on link "11. uzdevums" at bounding box center [255, 501] width 139 height 19
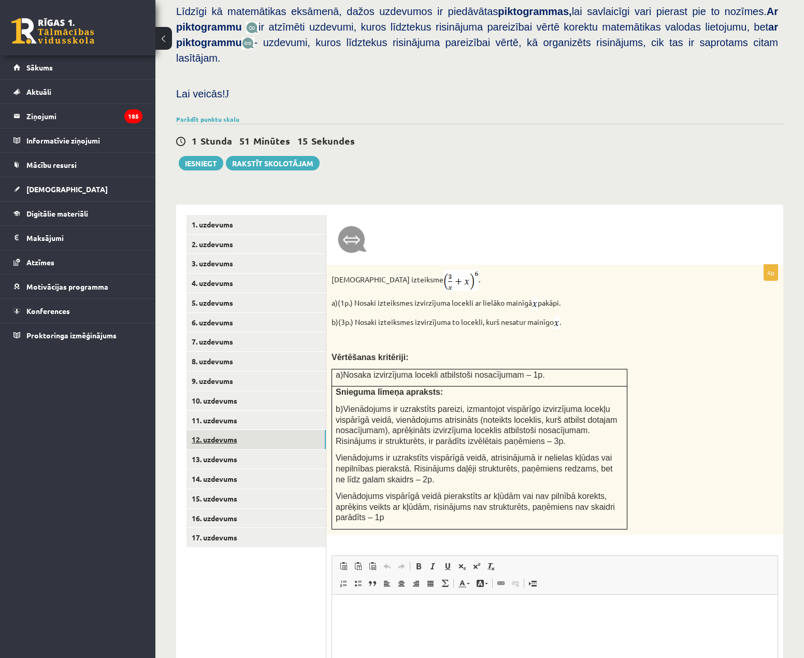
click at [269, 430] on link "12. uzdevums" at bounding box center [255, 439] width 139 height 19
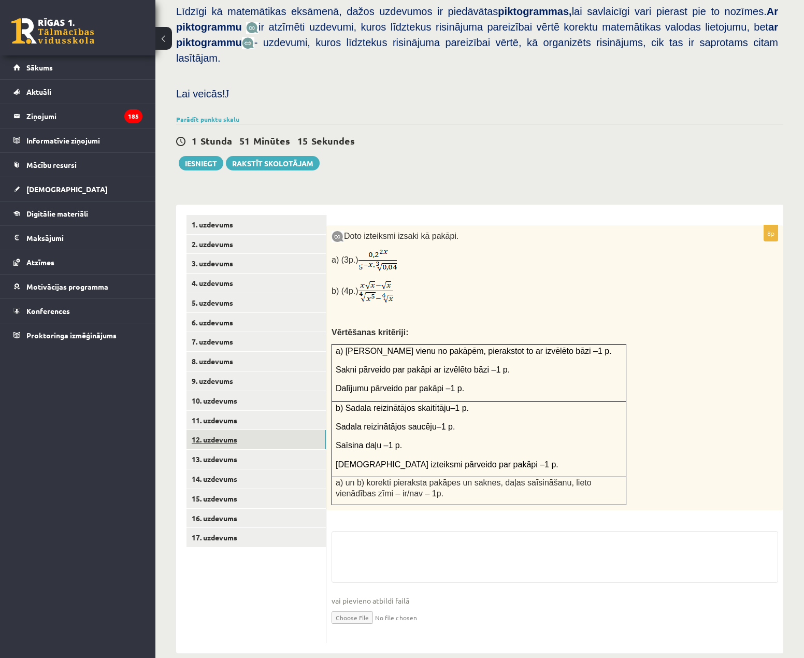
scroll to position [315, 0]
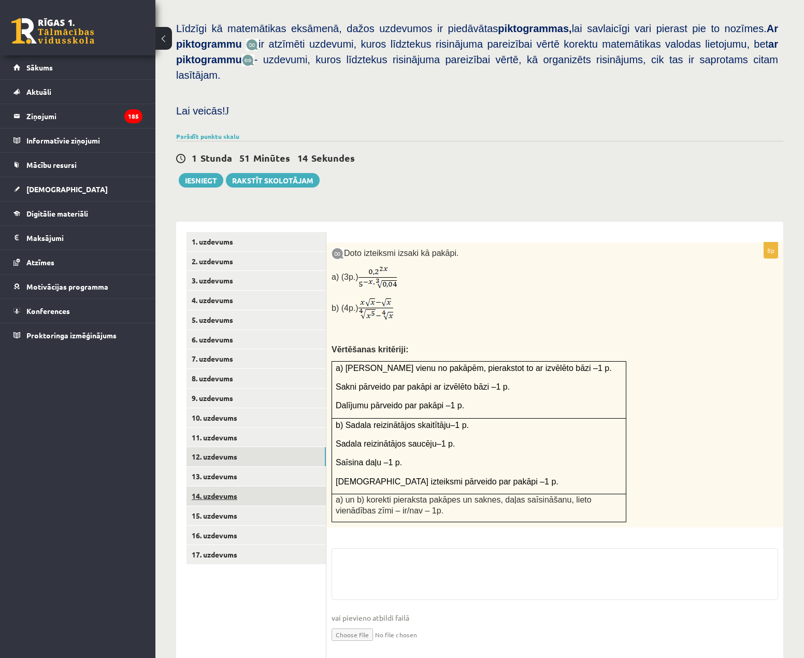
click at [275, 486] on link "14. uzdevums" at bounding box center [255, 495] width 139 height 19
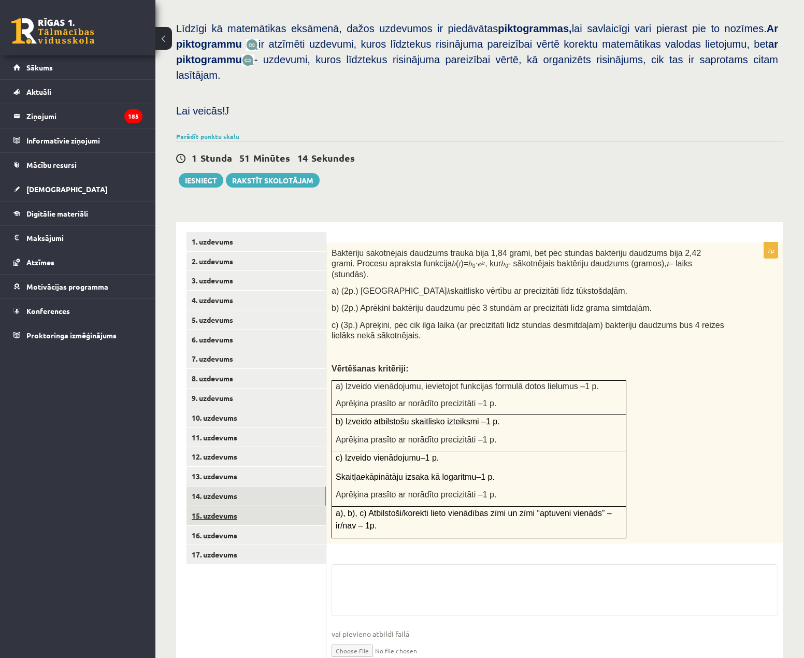
click at [274, 506] on link "15. uzdevums" at bounding box center [255, 515] width 139 height 19
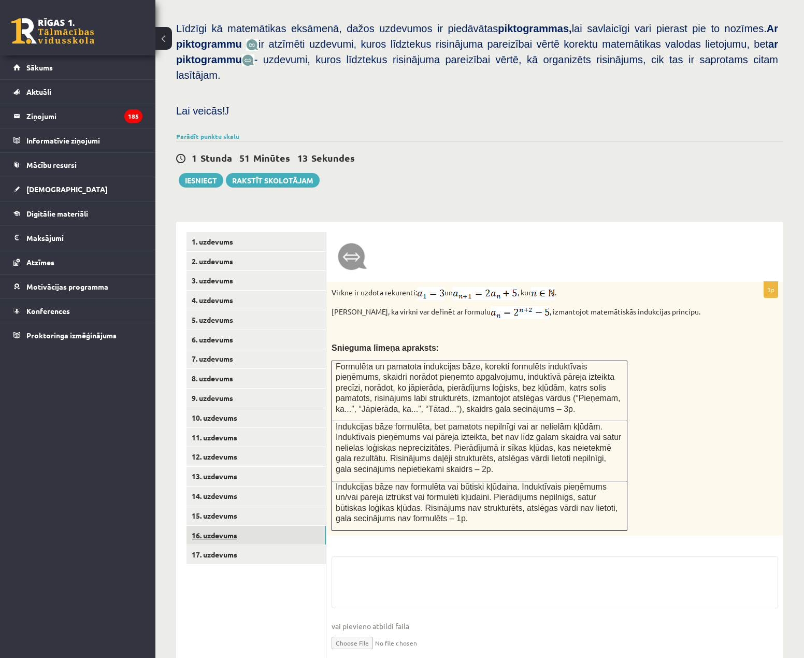
click at [275, 526] on link "16. uzdevums" at bounding box center [255, 535] width 139 height 19
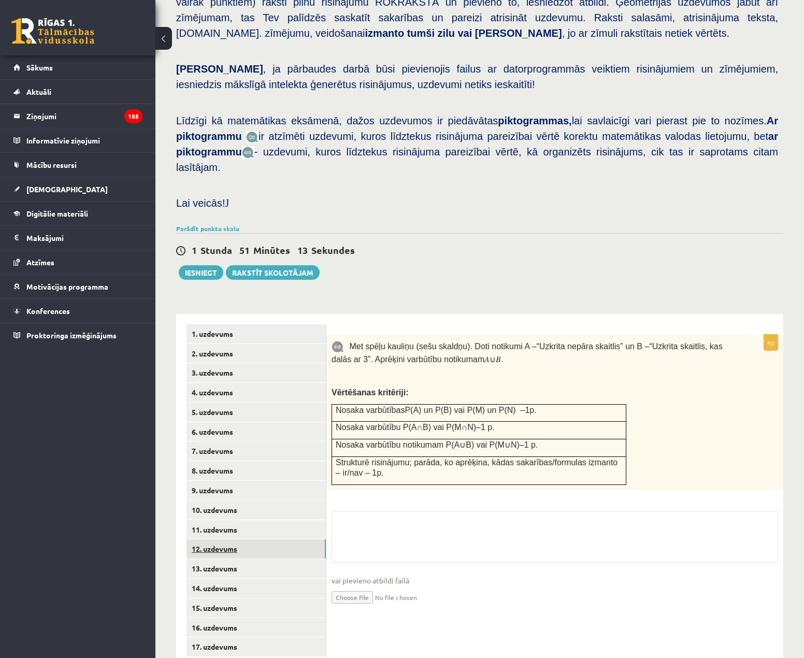
click at [272, 539] on link "12. uzdevums" at bounding box center [255, 548] width 139 height 19
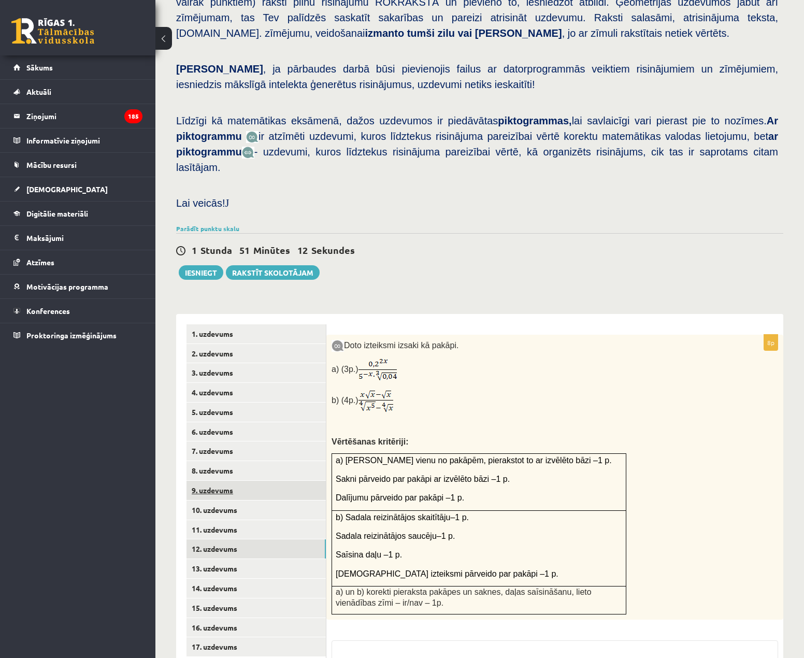
click at [269, 481] on link "9. uzdevums" at bounding box center [255, 490] width 139 height 19
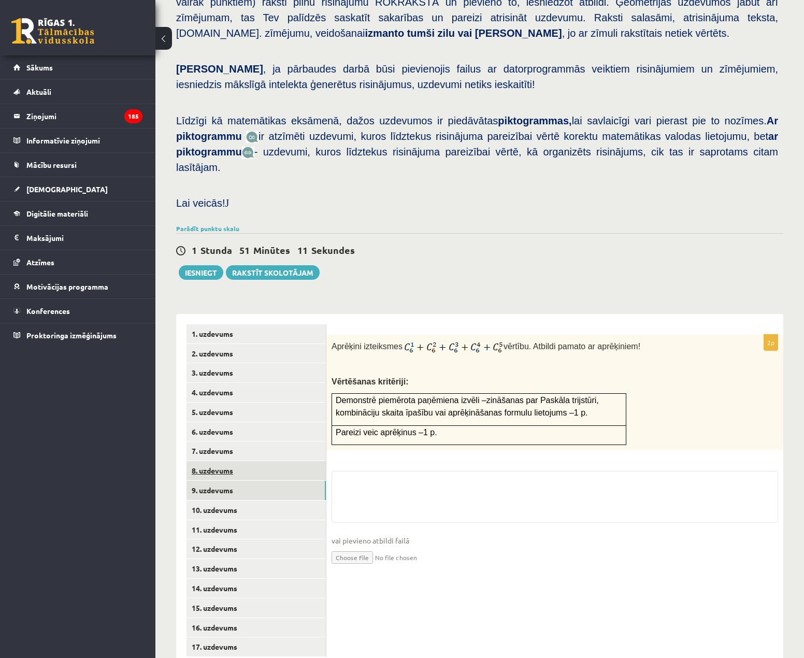
click at [283, 461] on link "8. uzdevums" at bounding box center [255, 470] width 139 height 19
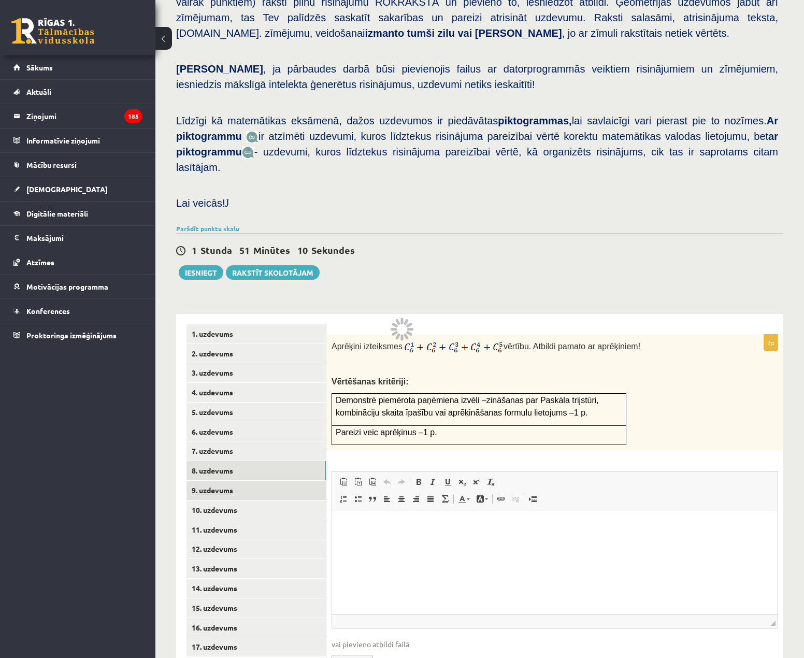
scroll to position [0, 0]
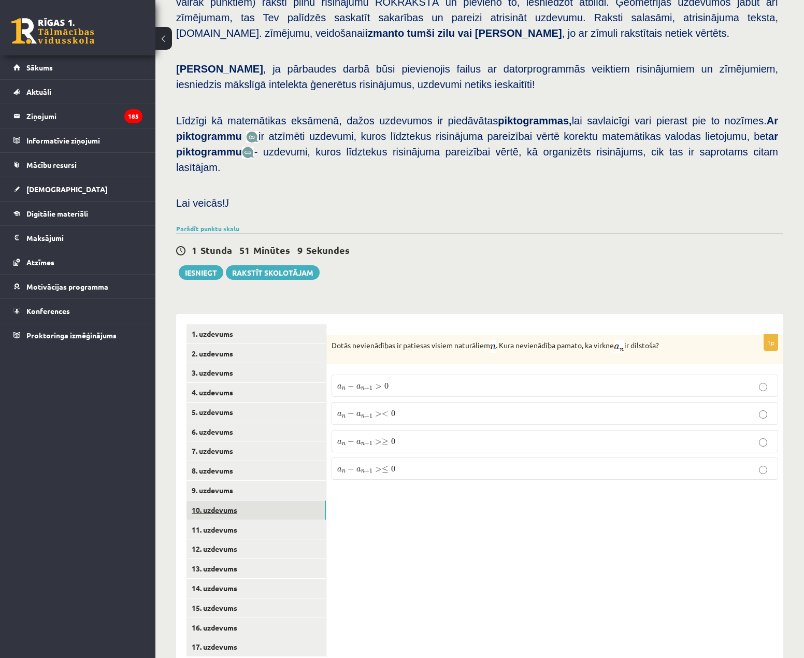
click at [279, 500] on link "10. uzdevums" at bounding box center [255, 509] width 139 height 19
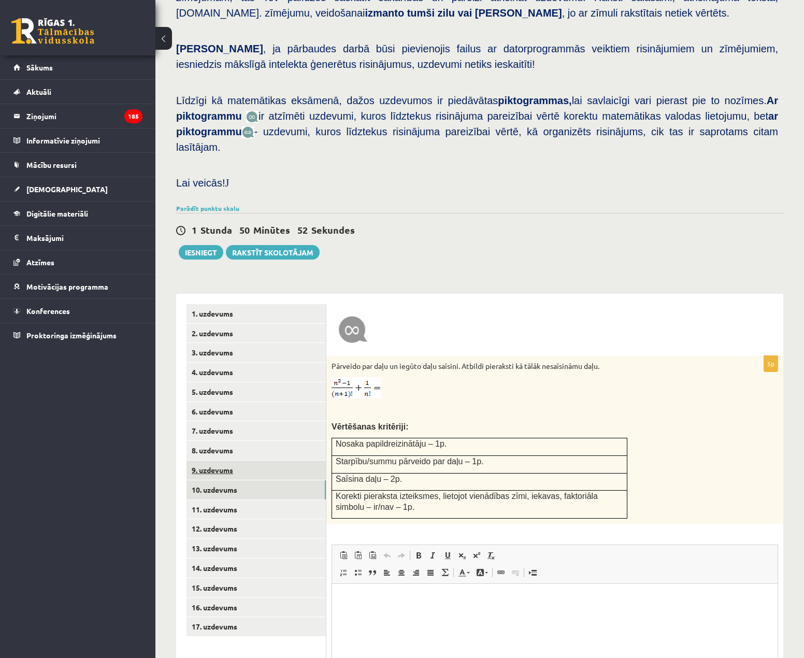
click at [245, 461] on link "9. uzdevums" at bounding box center [255, 470] width 139 height 19
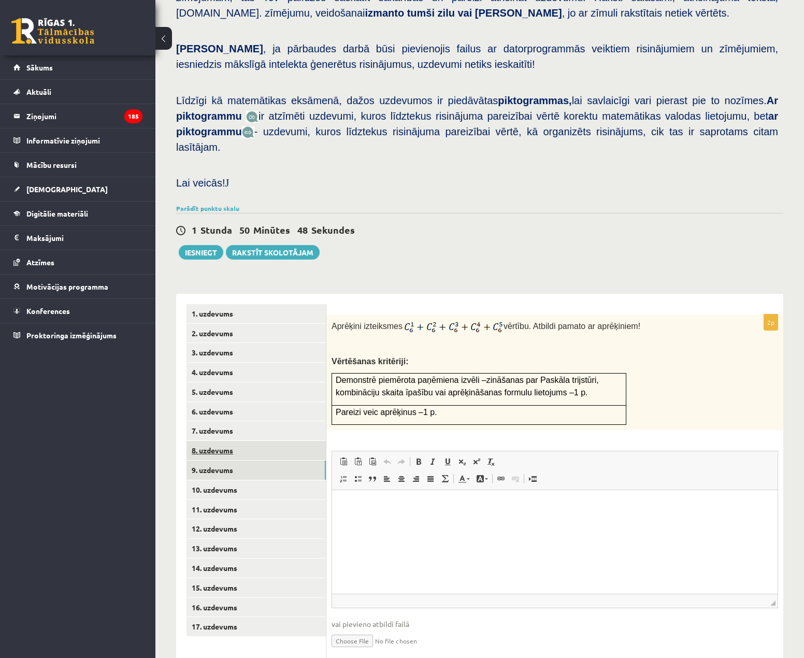
click at [253, 441] on link "8. uzdevums" at bounding box center [255, 450] width 139 height 19
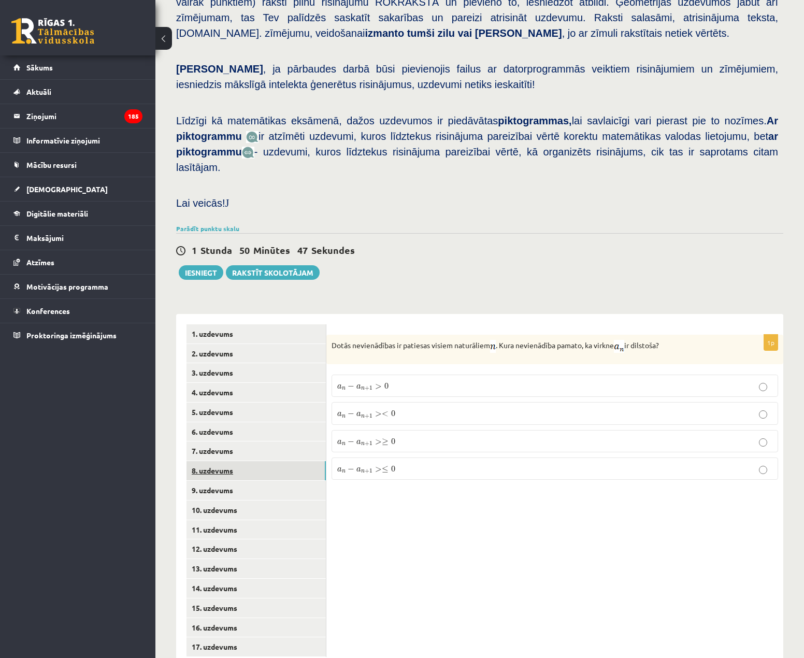
click at [270, 461] on link "8. uzdevums" at bounding box center [255, 470] width 139 height 19
click at [247, 481] on link "9. uzdevums" at bounding box center [255, 490] width 139 height 19
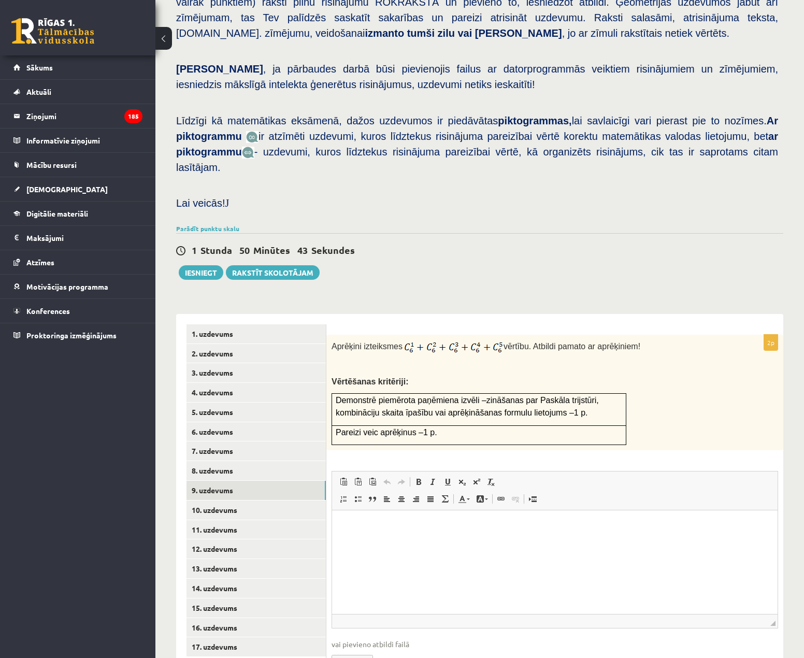
scroll to position [0, 0]
click at [374, 650] on input "file" at bounding box center [555, 660] width 447 height 21
type input "**********"
click at [262, 500] on link "10. uzdevums" at bounding box center [255, 509] width 139 height 19
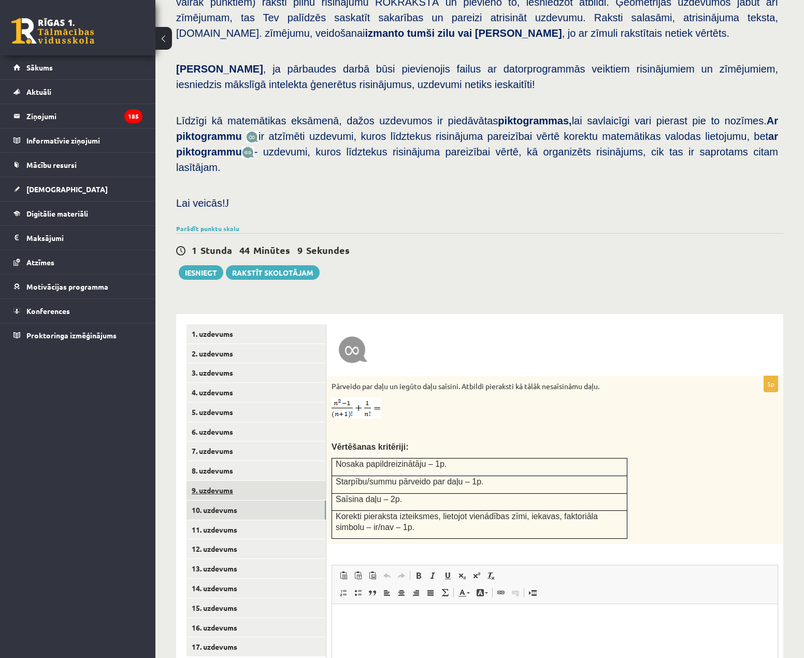
click at [258, 481] on link "9. uzdevums" at bounding box center [255, 490] width 139 height 19
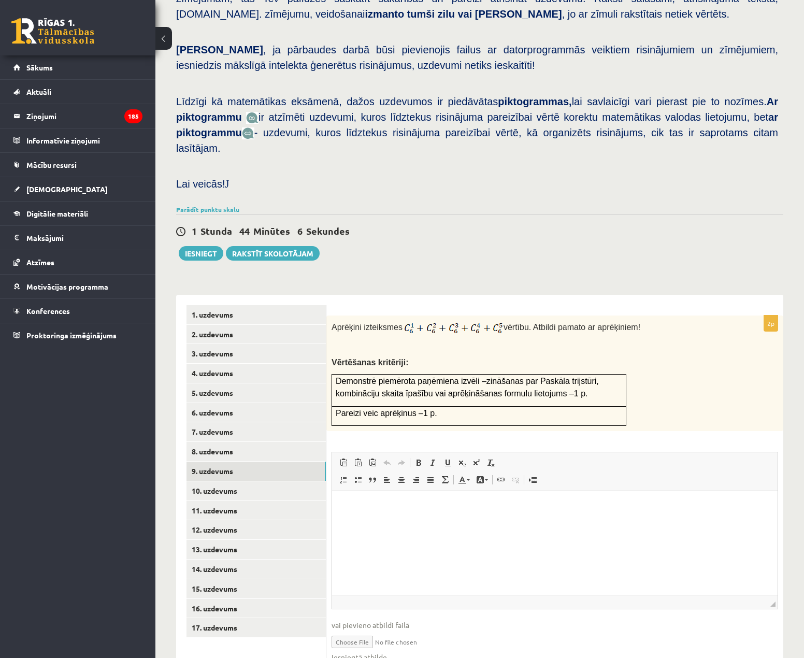
scroll to position [262, 0]
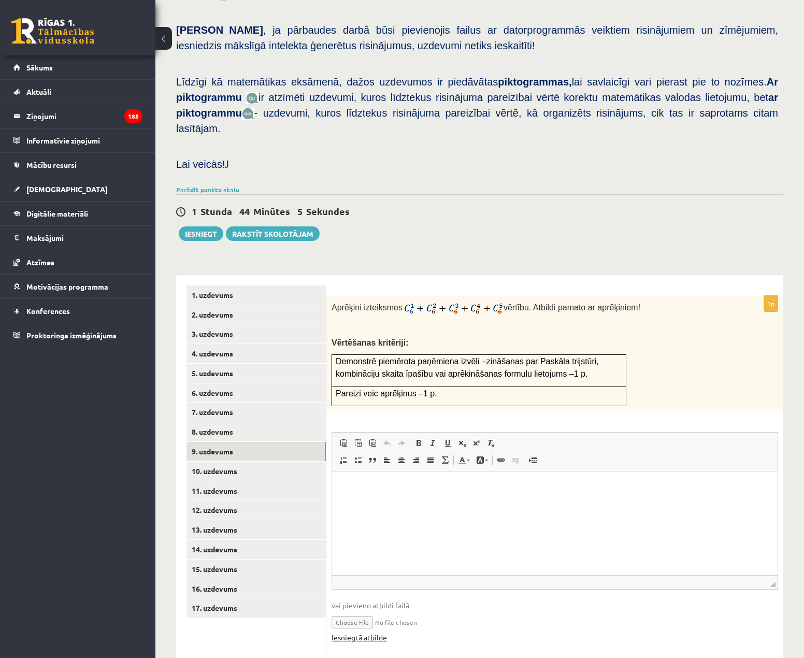
click at [365, 632] on link "Iesniegtā atbilde" at bounding box center [359, 637] width 55 height 11
click at [250, 462] on link "10. uzdevums" at bounding box center [255, 471] width 139 height 19
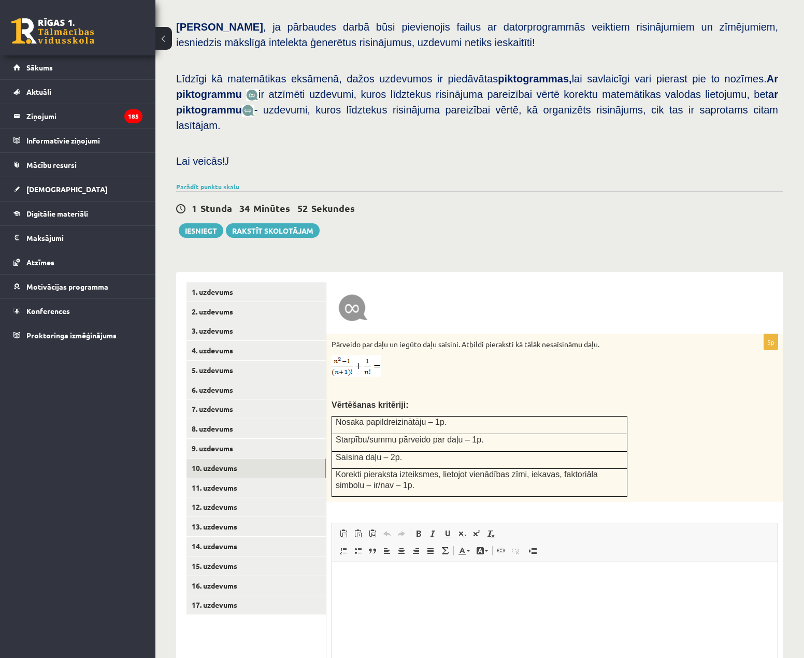
scroll to position [347, 0]
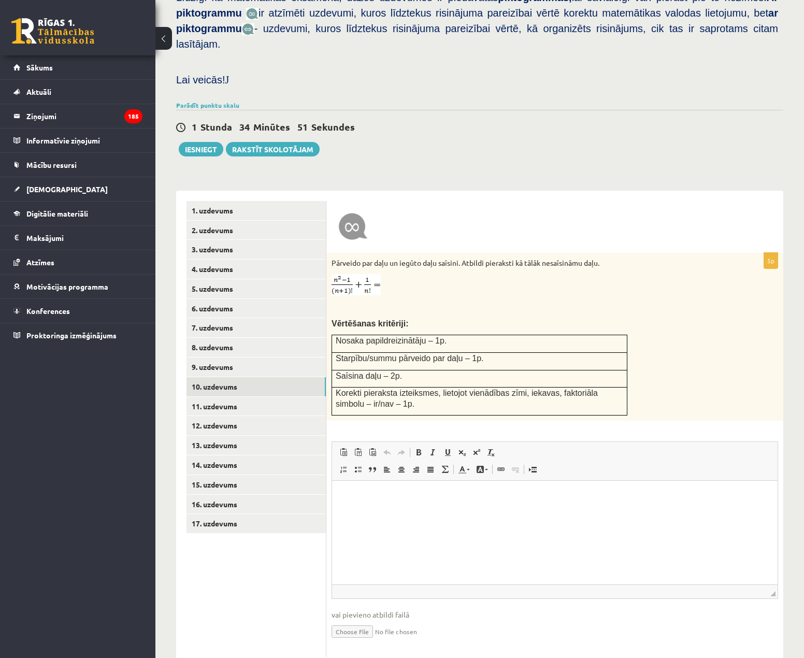
click at [353, 620] on input "file" at bounding box center [555, 630] width 447 height 21
type input "**********"
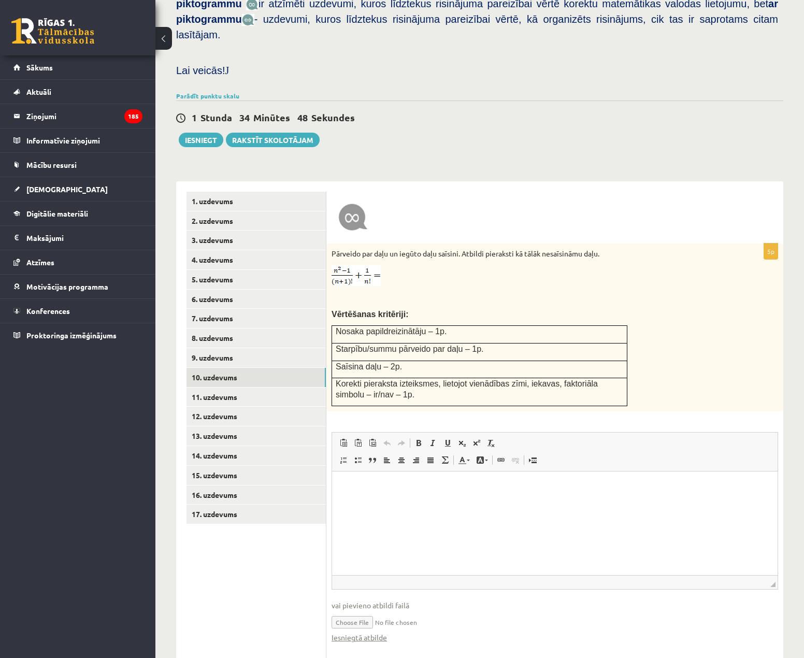
scroll to position [357, 0]
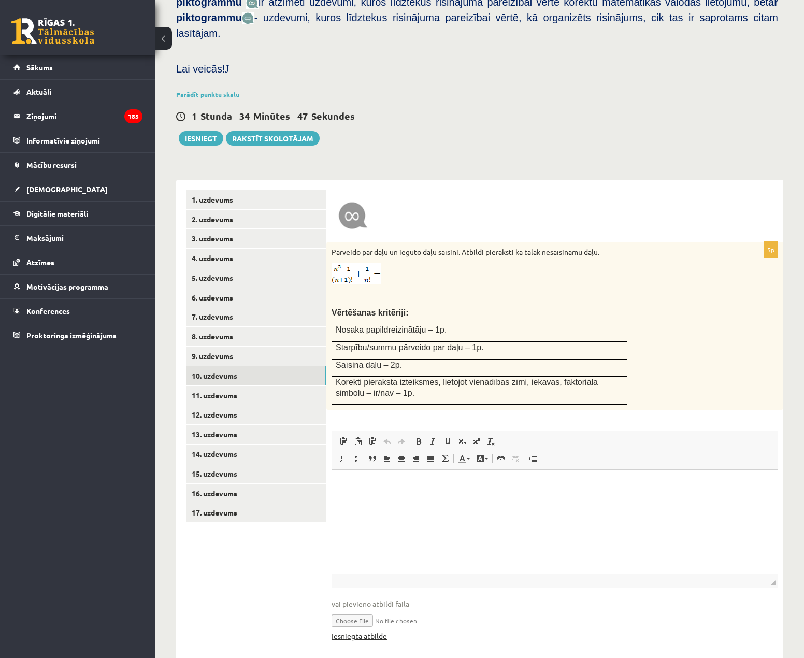
click at [372, 630] on link "Iesniegtā atbilde" at bounding box center [359, 635] width 55 height 11
click at [257, 386] on link "11. uzdevums" at bounding box center [255, 395] width 139 height 19
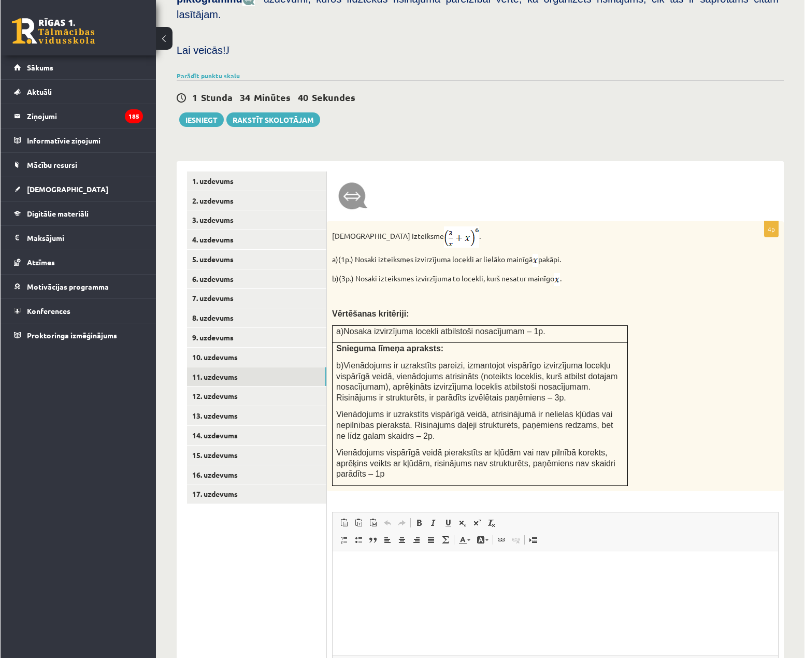
scroll to position [409, 0]
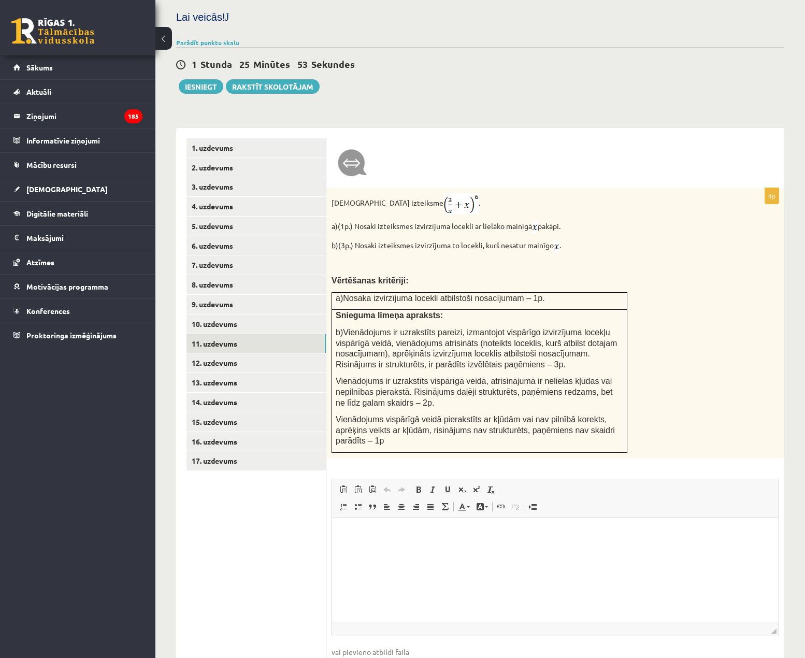
click at [364, 657] on input "file" at bounding box center [556, 667] width 448 height 21
type input "**********"
click at [280, 353] on link "12. uzdevums" at bounding box center [255, 362] width 139 height 19
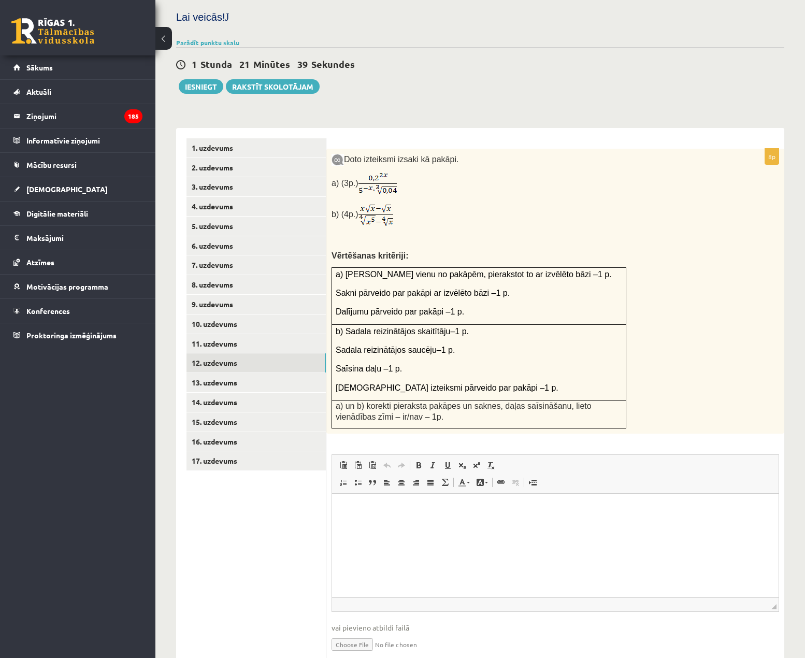
scroll to position [0, 0]
click at [266, 373] on link "13. uzdevums" at bounding box center [255, 382] width 139 height 19
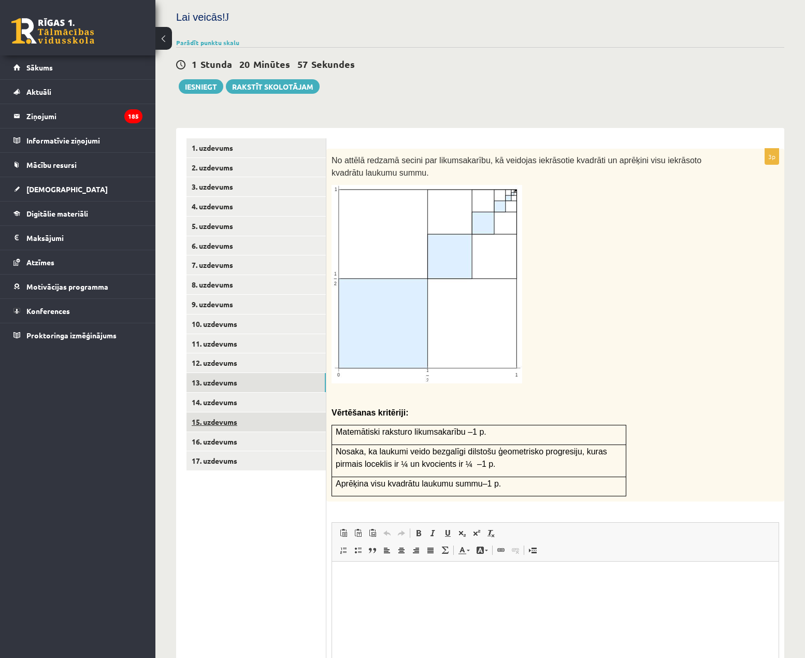
click at [276, 412] on link "15. uzdevums" at bounding box center [255, 421] width 139 height 19
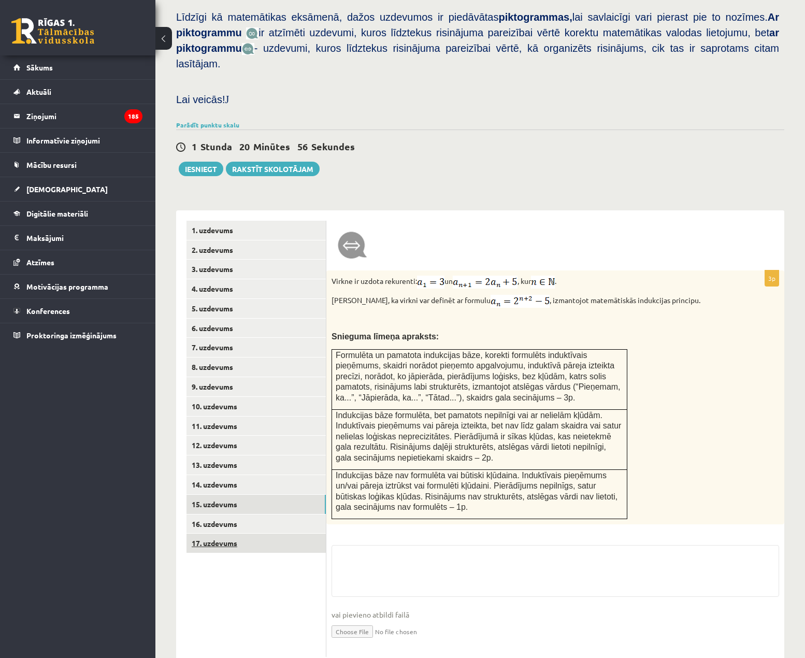
scroll to position [409, 0]
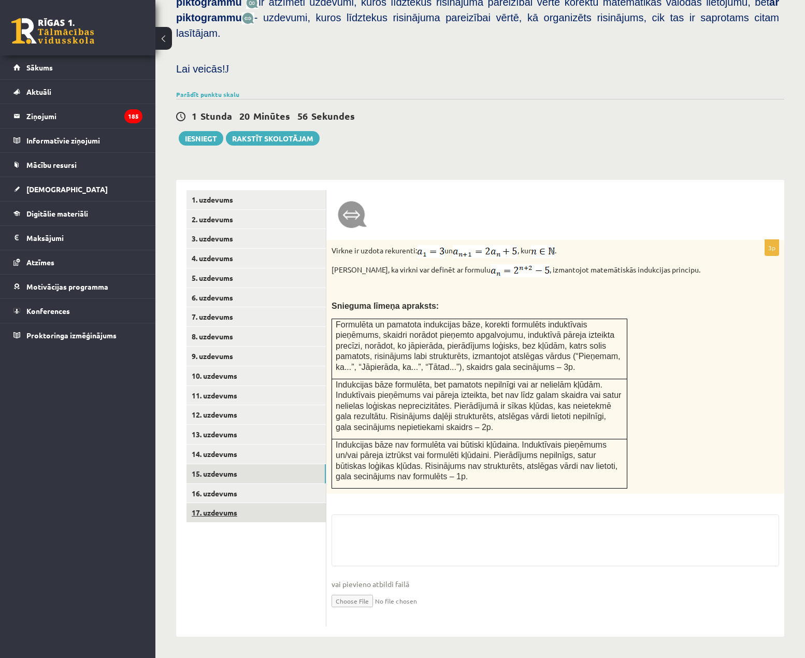
click at [239, 518] on ul "1. uzdevums 2. uzdevums 3. uzdevums 4. uzdevums 5. uzdevums 6. uzdevums 7. uzde…" at bounding box center [256, 408] width 140 height 436
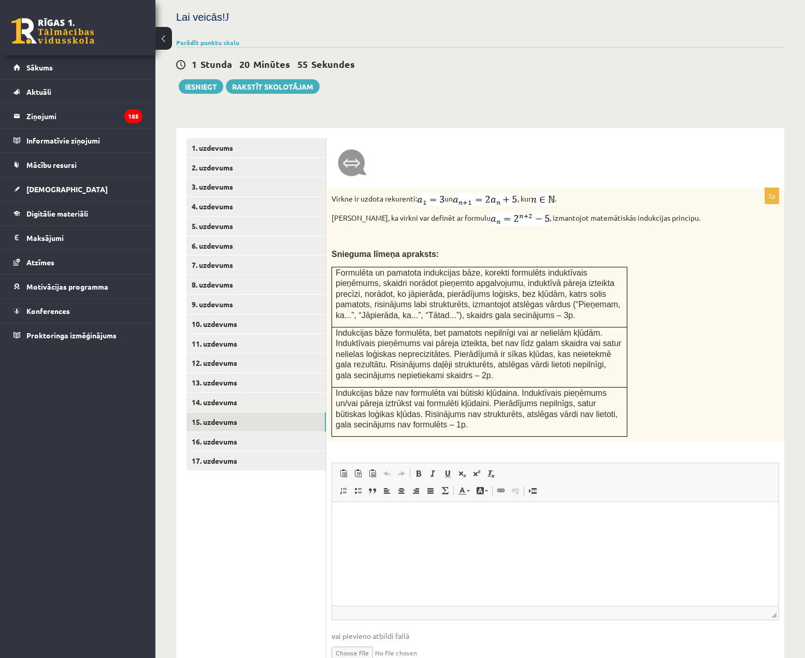
scroll to position [0, 0]
click at [261, 451] on link "17. uzdevums" at bounding box center [255, 460] width 139 height 19
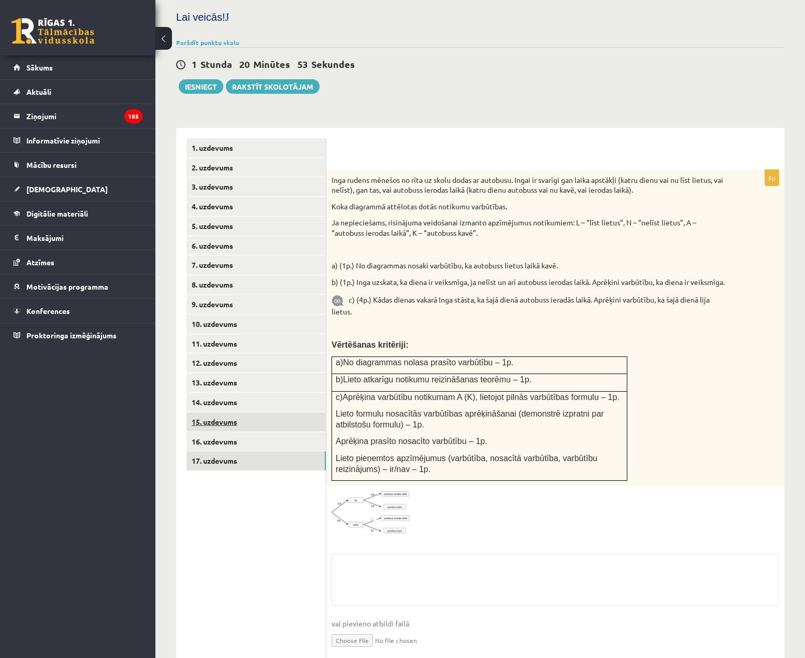
click at [261, 412] on link "15. uzdevums" at bounding box center [255, 421] width 139 height 19
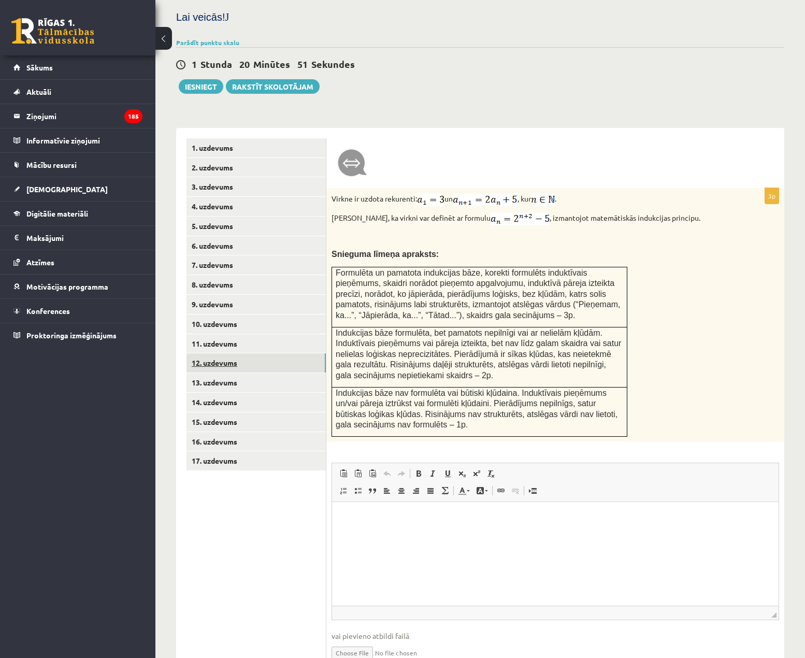
click at [261, 353] on link "12. uzdevums" at bounding box center [255, 362] width 139 height 19
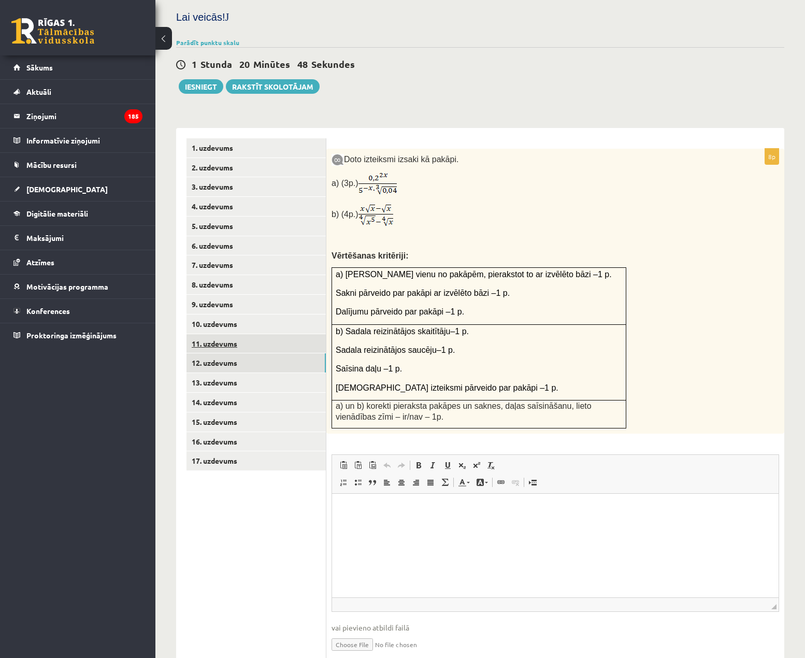
click at [260, 334] on link "11. uzdevums" at bounding box center [255, 343] width 139 height 19
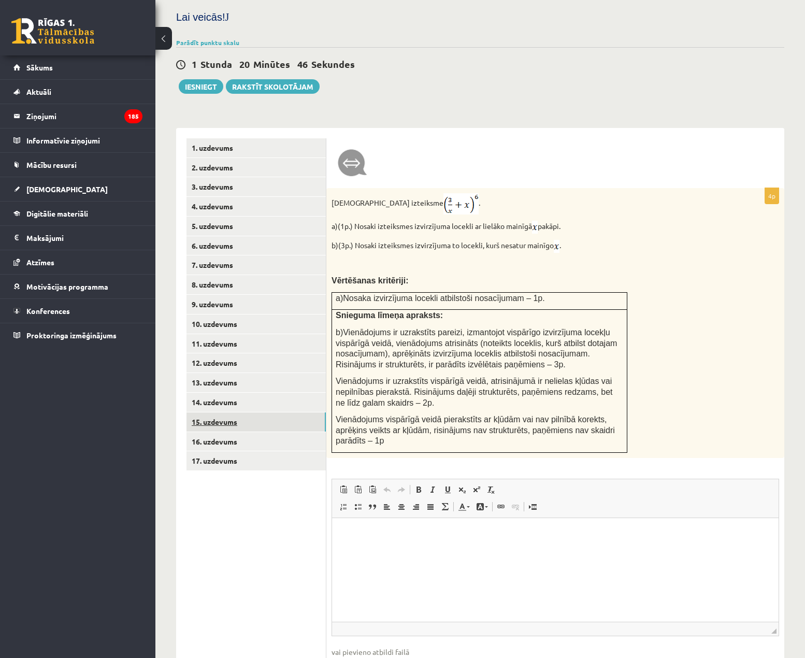
click at [252, 412] on link "15. uzdevums" at bounding box center [255, 421] width 139 height 19
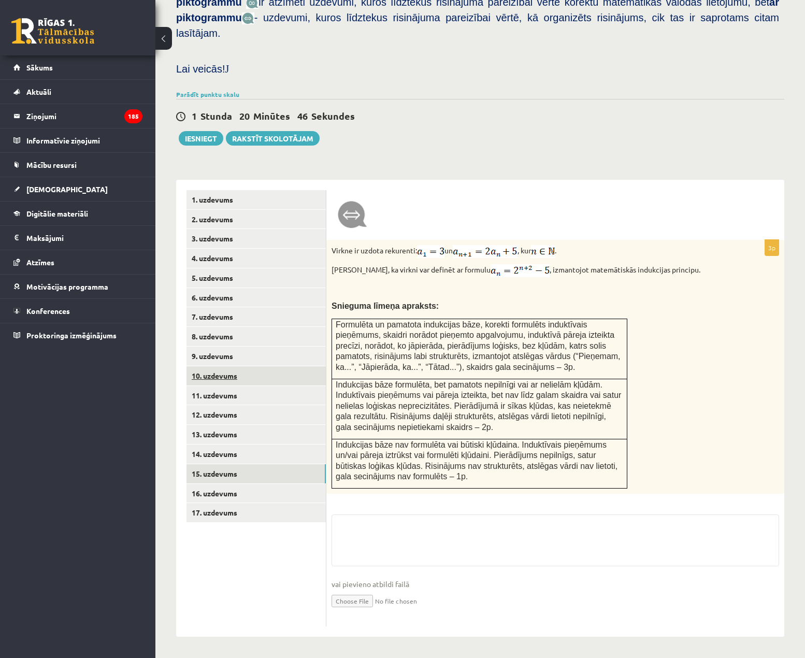
scroll to position [327, 0]
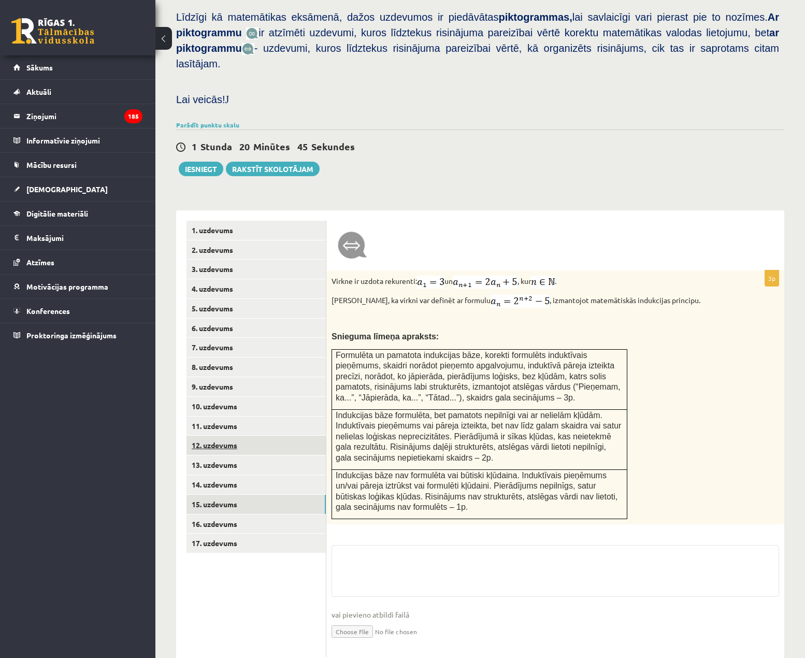
click at [235, 436] on link "12. uzdevums" at bounding box center [255, 445] width 139 height 19
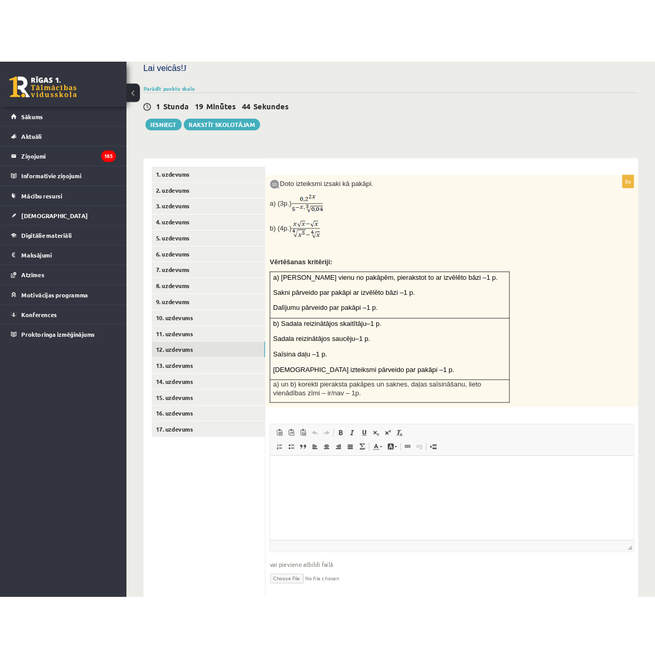
scroll to position [481, 0]
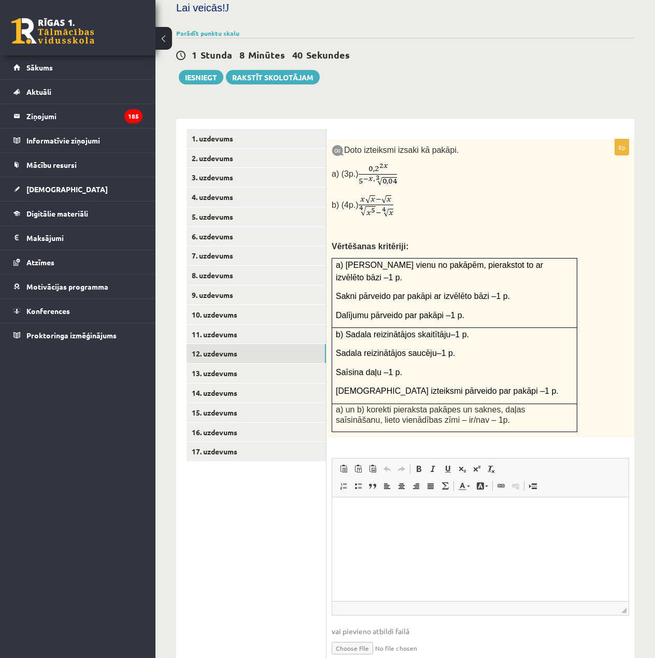
drag, startPoint x: 671, startPoint y: 944, endPoint x: 621, endPoint y: 550, distance: 396.8
click at [434, 528] on html at bounding box center [480, 513] width 296 height 32
click at [361, 637] on input "file" at bounding box center [480, 647] width 297 height 21
type input "**********"
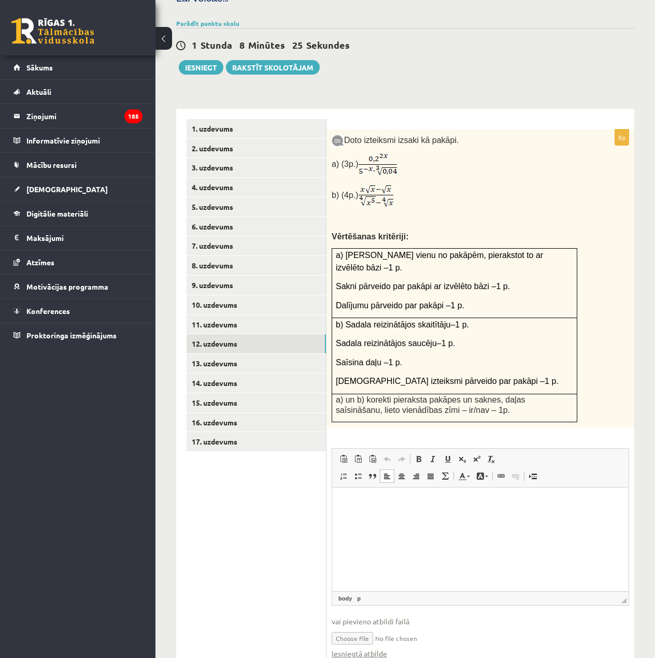
scroll to position [492, 0]
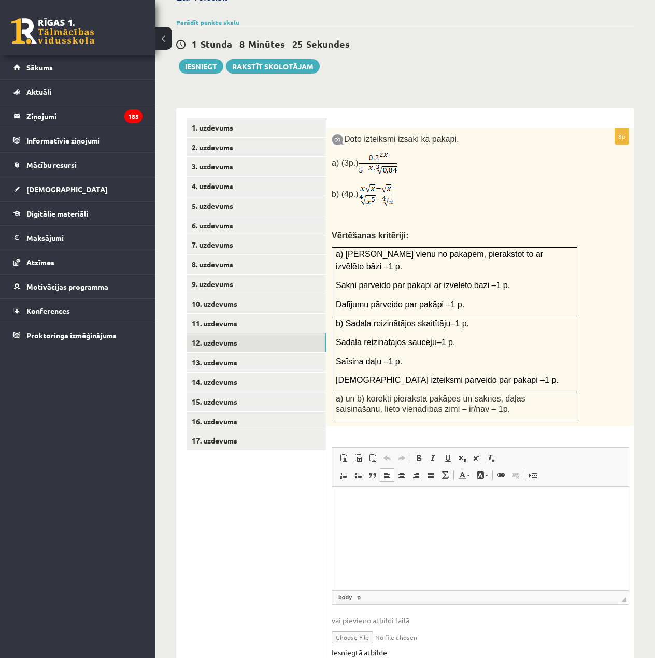
click at [371, 647] on link "Iesniegtā atbilde" at bounding box center [359, 652] width 55 height 11
click at [263, 353] on link "13. uzdevums" at bounding box center [255, 362] width 139 height 19
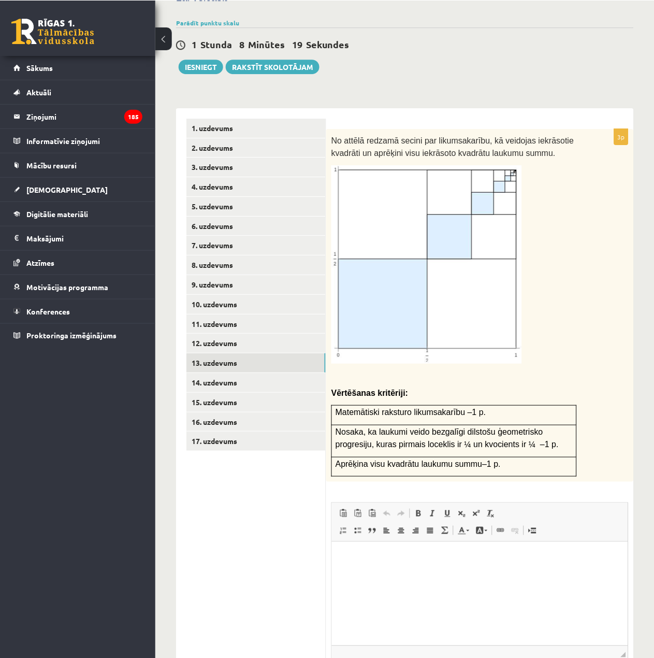
scroll to position [0, 0]
click at [270, 372] on link "14. uzdevums" at bounding box center [255, 381] width 139 height 19
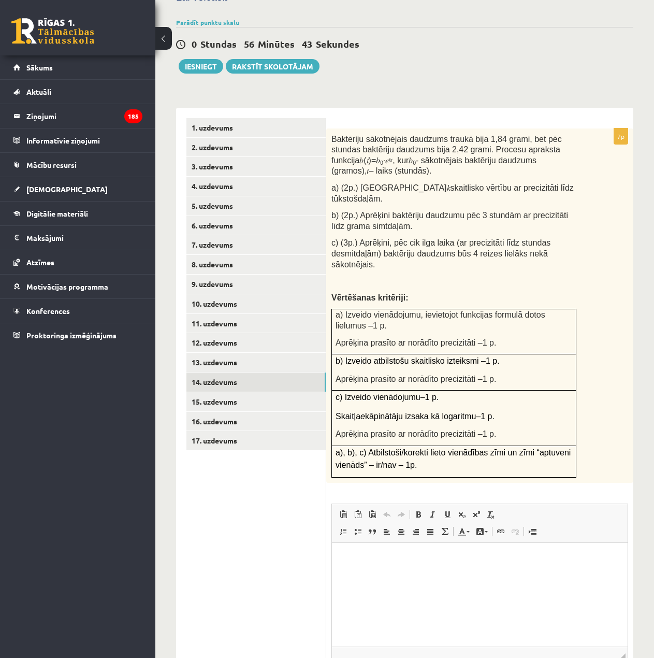
type input "**********"
click at [236, 392] on link "15. uzdevums" at bounding box center [255, 401] width 139 height 19
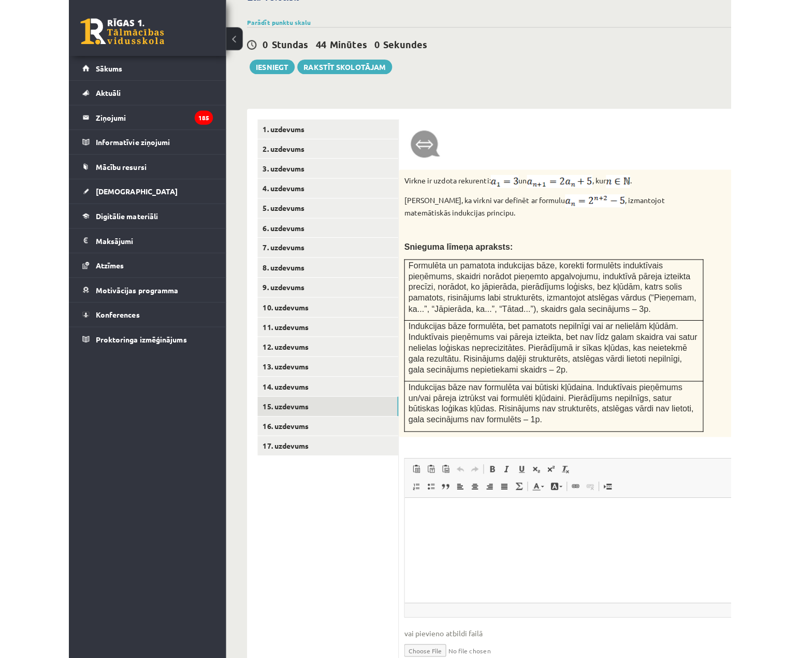
scroll to position [429, 0]
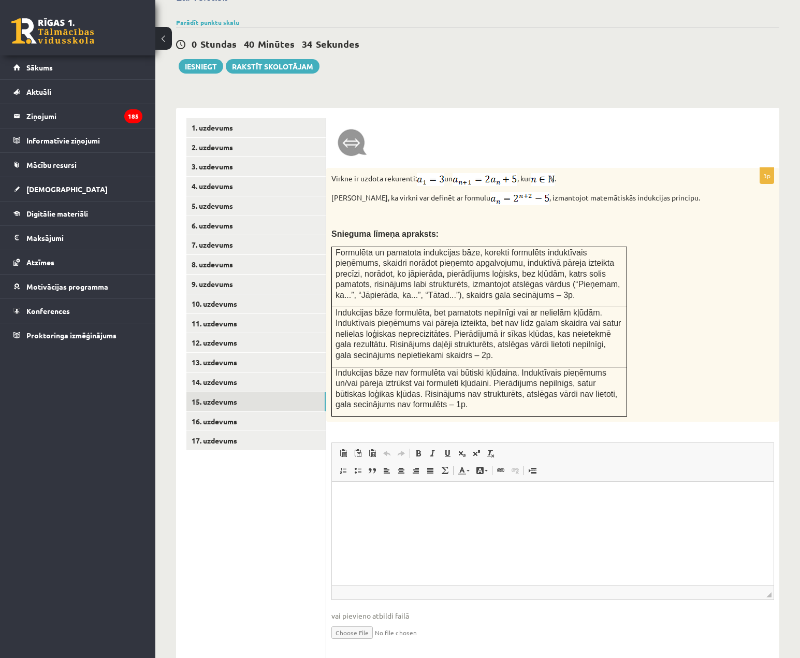
click at [375, 621] on input "file" at bounding box center [553, 631] width 443 height 21
type input "**********"
click at [376, 642] on link "Iesniegtā atbilde" at bounding box center [359, 647] width 55 height 11
click at [220, 412] on link "16. uzdevums" at bounding box center [255, 421] width 139 height 19
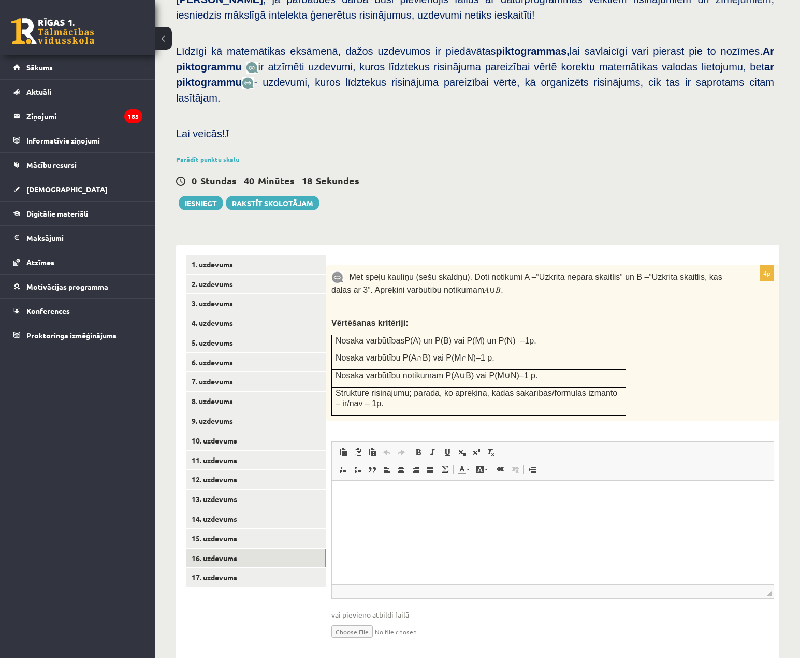
scroll to position [0, 0]
click at [276, 549] on link "16. uzdevums" at bounding box center [255, 558] width 139 height 19
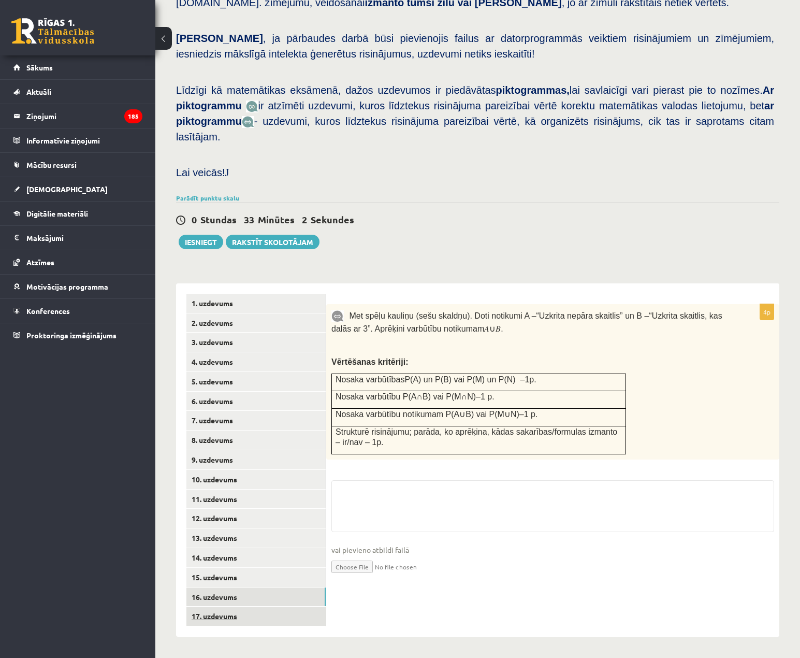
scroll to position [223, 0]
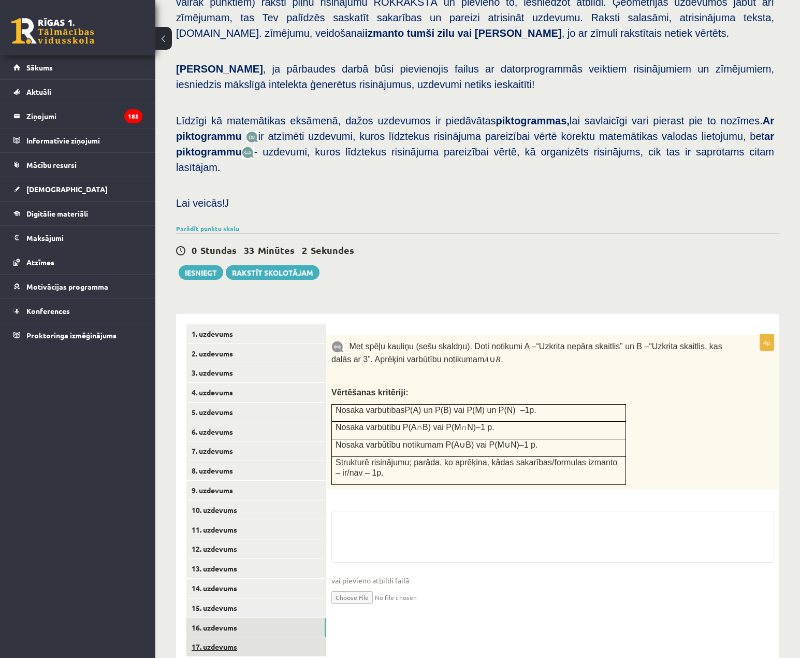
click at [270, 559] on link "13. uzdevums" at bounding box center [255, 568] width 139 height 19
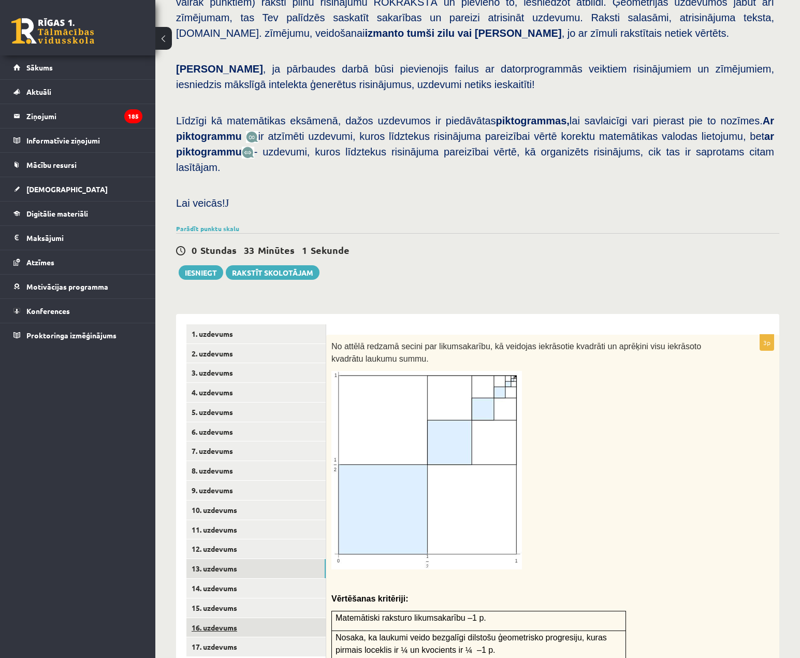
click at [249, 618] on link "16. uzdevums" at bounding box center [255, 627] width 139 height 19
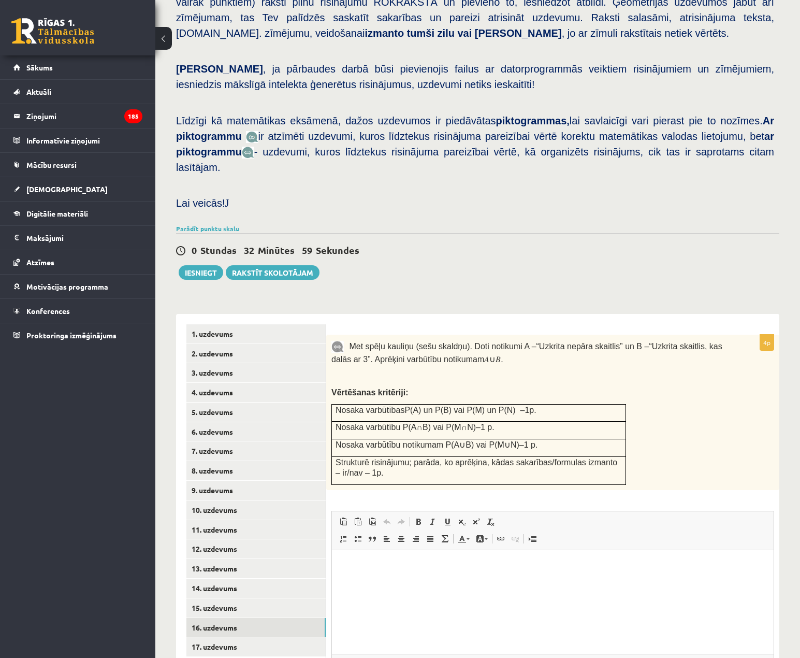
scroll to position [0, 0]
click at [267, 637] on link "17. uzdevums" at bounding box center [255, 646] width 139 height 19
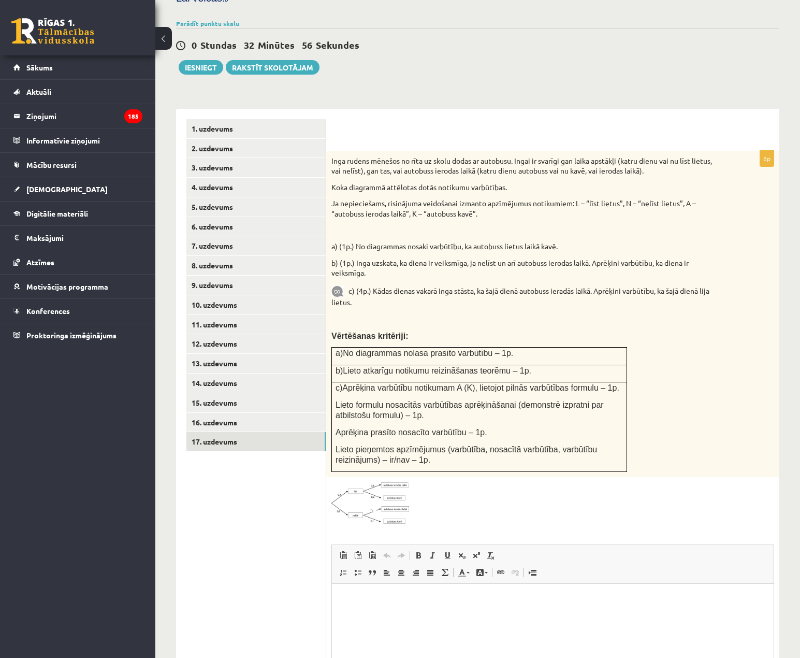
click at [387, 482] on img at bounding box center [371, 502] width 78 height 41
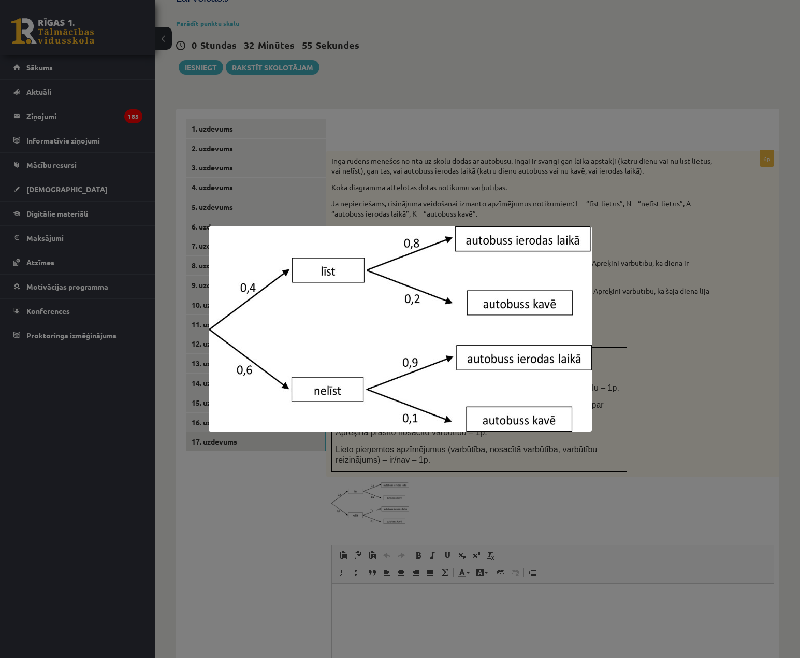
click at [512, 468] on div at bounding box center [400, 329] width 800 height 658
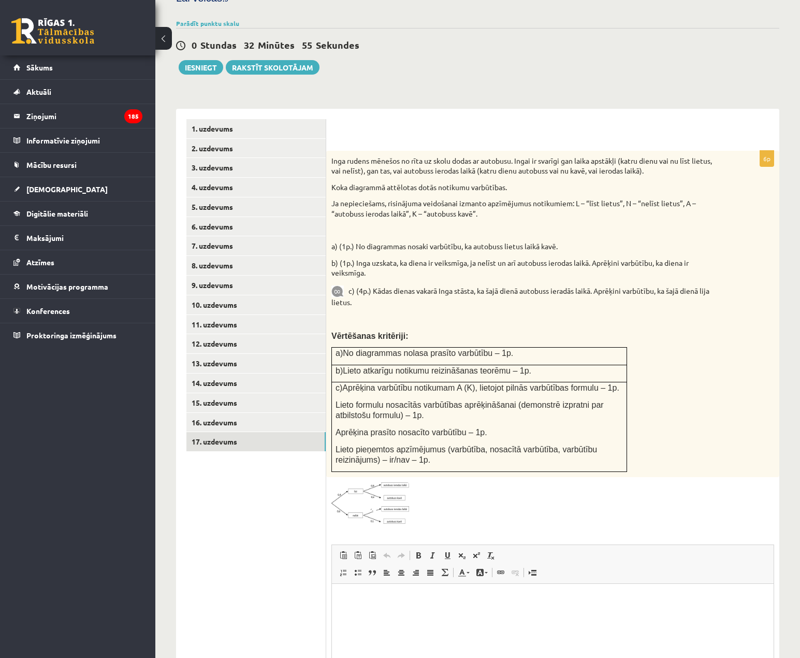
click at [393, 483] on img at bounding box center [371, 502] width 78 height 41
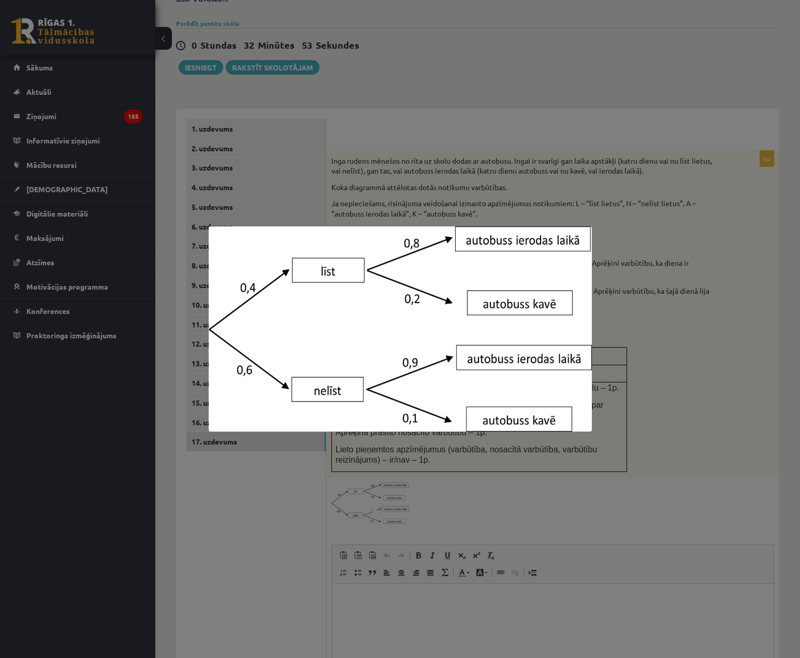
click at [467, 472] on div at bounding box center [400, 329] width 800 height 658
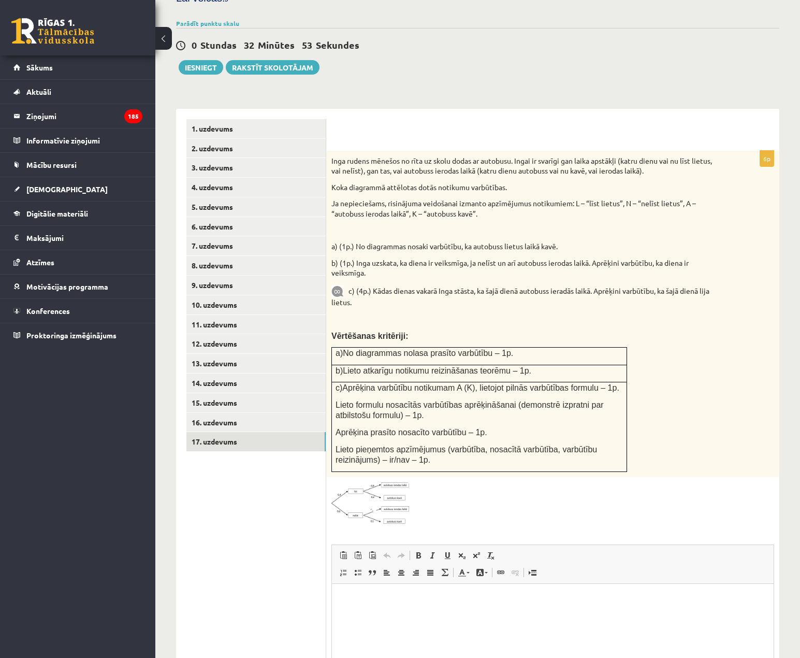
click at [392, 482] on img at bounding box center [371, 502] width 78 height 41
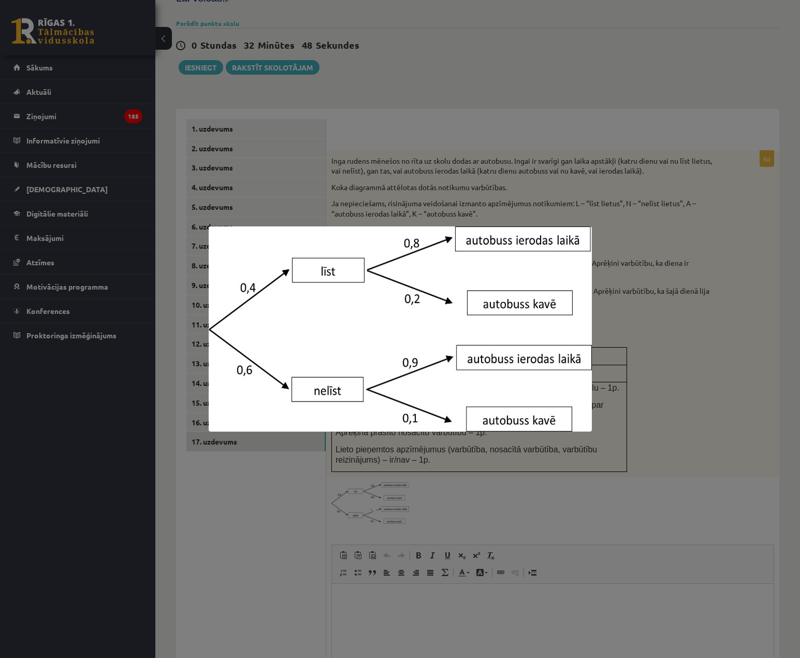
click at [672, 575] on div at bounding box center [400, 329] width 800 height 658
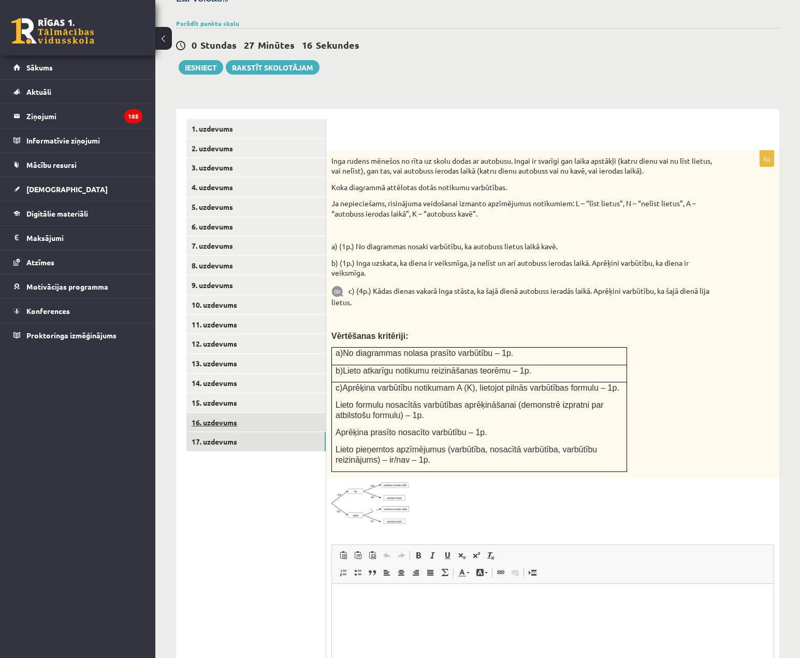
click at [268, 413] on link "16. uzdevums" at bounding box center [255, 422] width 139 height 19
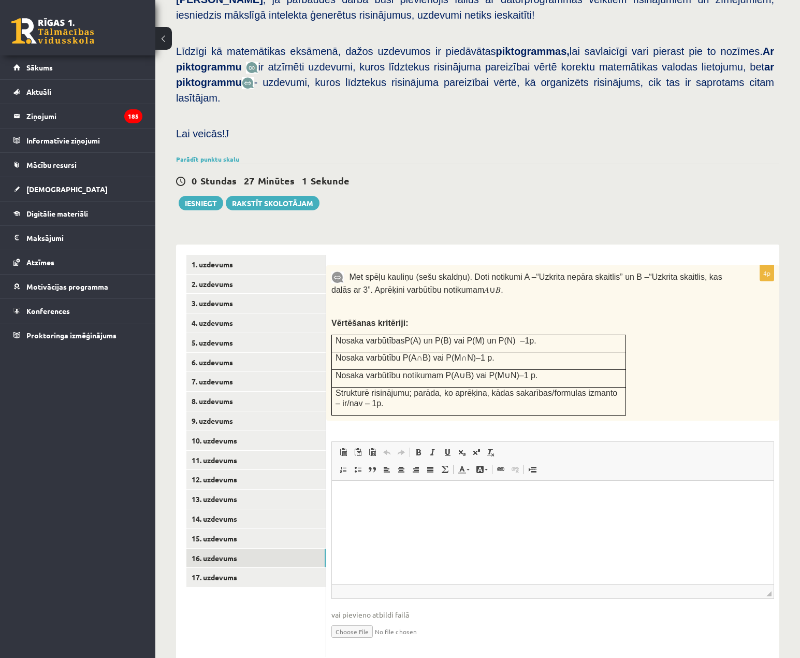
click at [368, 620] on input "file" at bounding box center [553, 630] width 443 height 21
type input "**********"
click at [360, 641] on link "Iesniegtā atbilde" at bounding box center [359, 646] width 55 height 11
click at [258, 568] on link "17. uzdevums" at bounding box center [255, 577] width 139 height 19
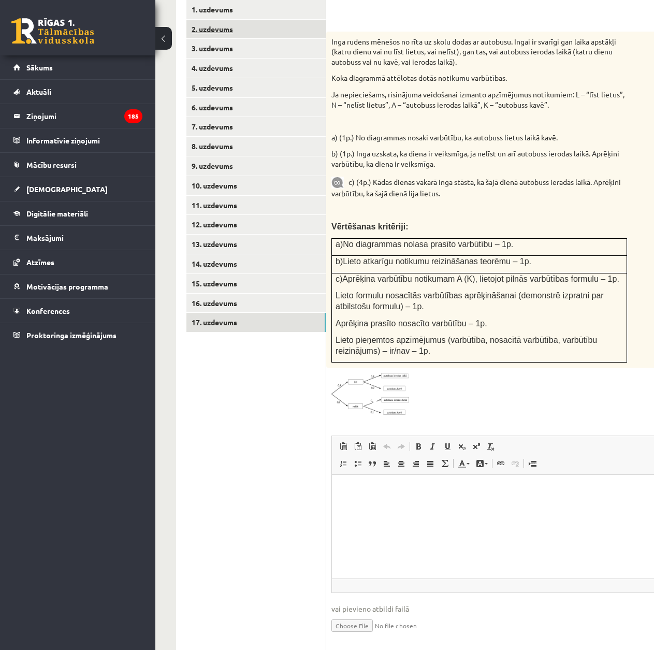
scroll to position [580, 0]
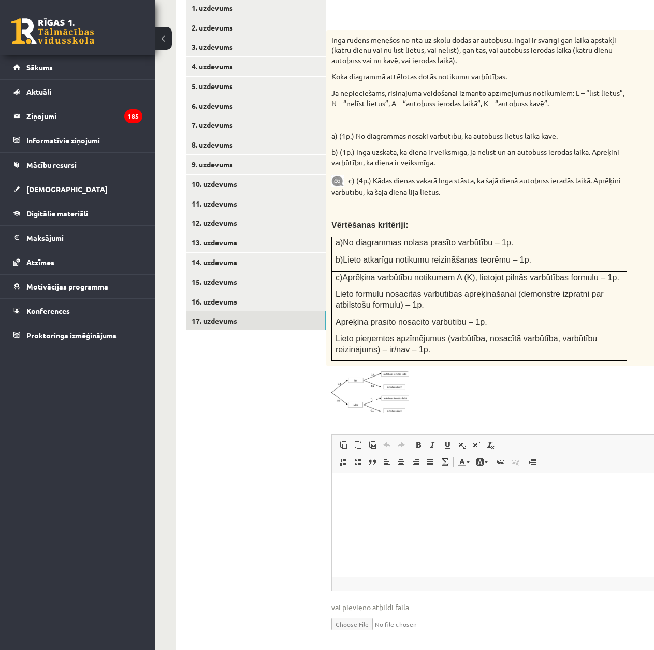
click at [362, 613] on input "file" at bounding box center [506, 623] width 348 height 21
type input "**********"
click at [373, 634] on link "Iesniegtā atbilde" at bounding box center [359, 639] width 55 height 11
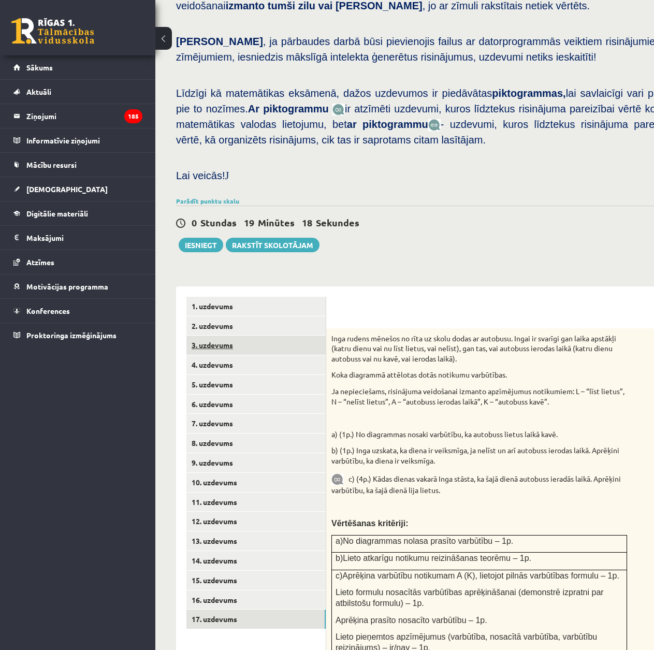
scroll to position [280, 0]
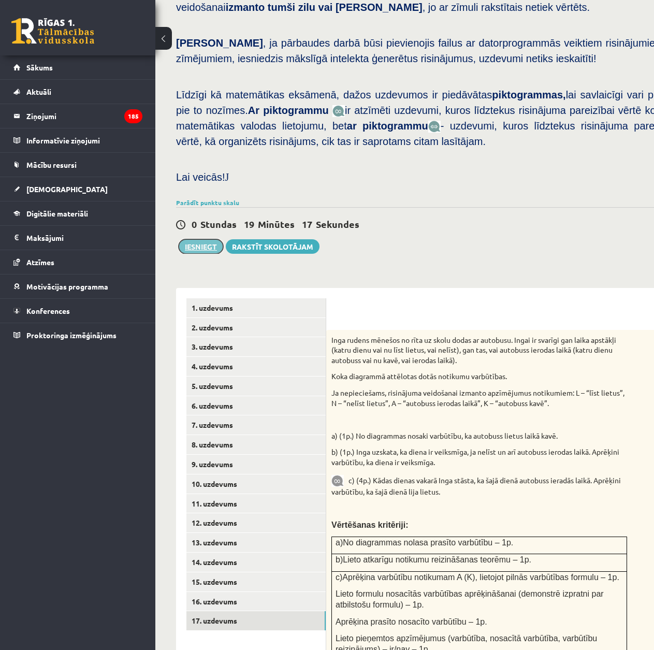
click at [199, 239] on button "Iesniegt" at bounding box center [201, 246] width 45 height 15
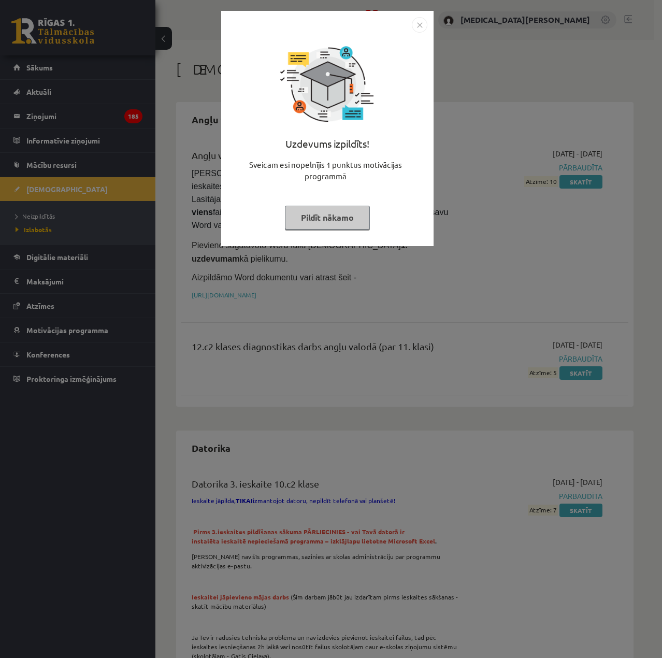
click at [341, 226] on button "Pildīt nākamo" at bounding box center [327, 218] width 85 height 24
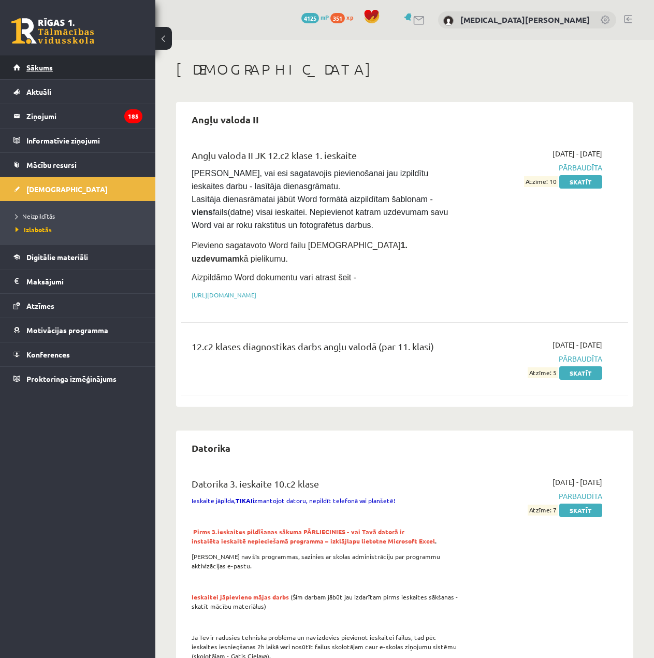
click at [68, 67] on link "Sākums" at bounding box center [77, 67] width 129 height 24
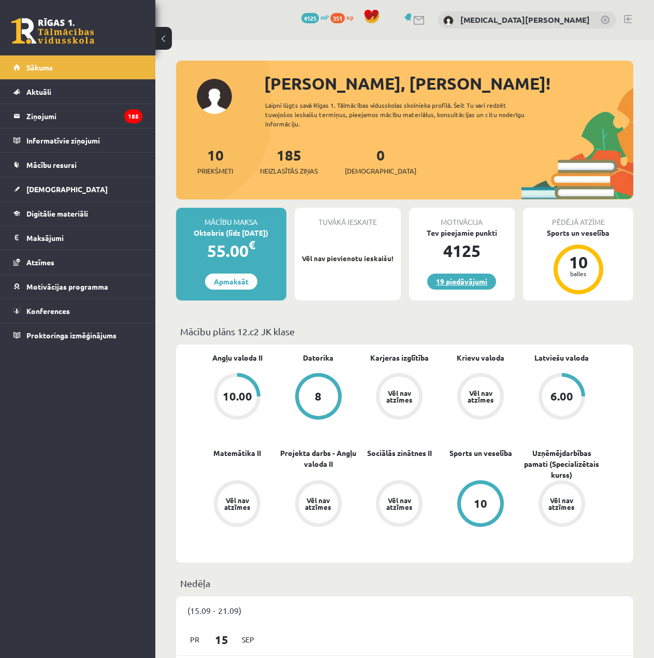
click at [456, 276] on link "19 piedāvājumi" at bounding box center [461, 282] width 69 height 16
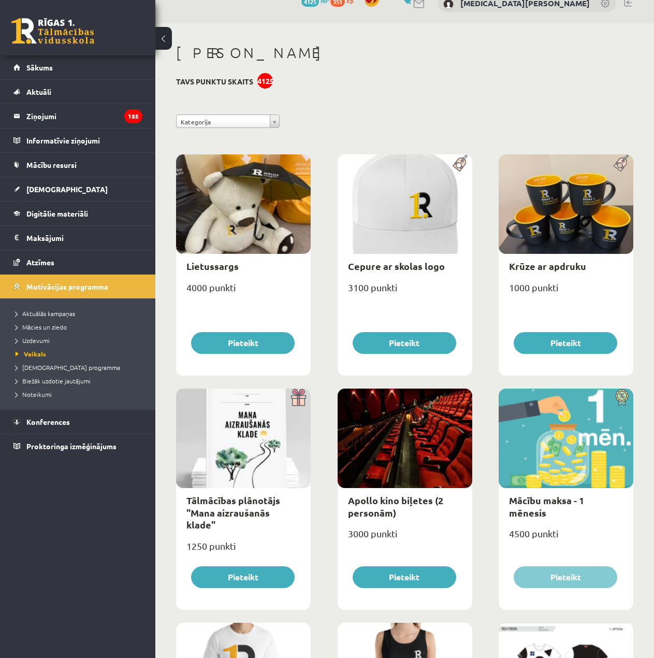
scroll to position [6, 0]
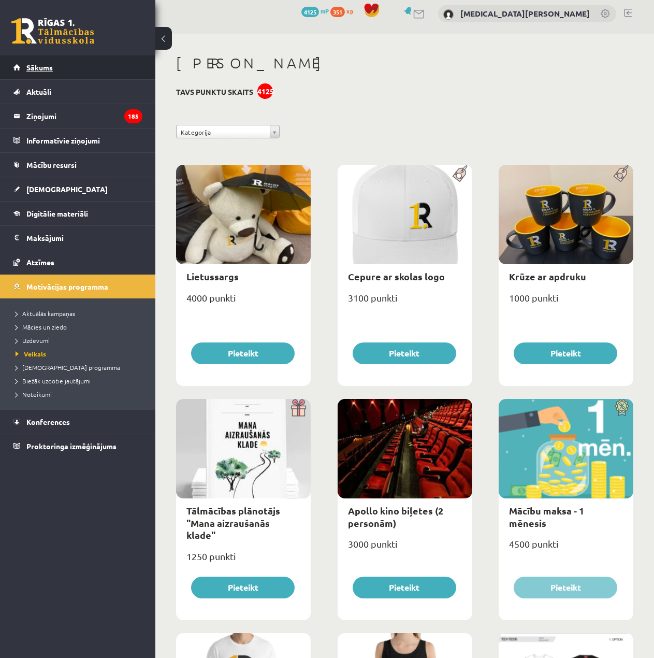
click at [60, 72] on link "Sākums" at bounding box center [77, 67] width 129 height 24
